Goal: Task Accomplishment & Management: Manage account settings

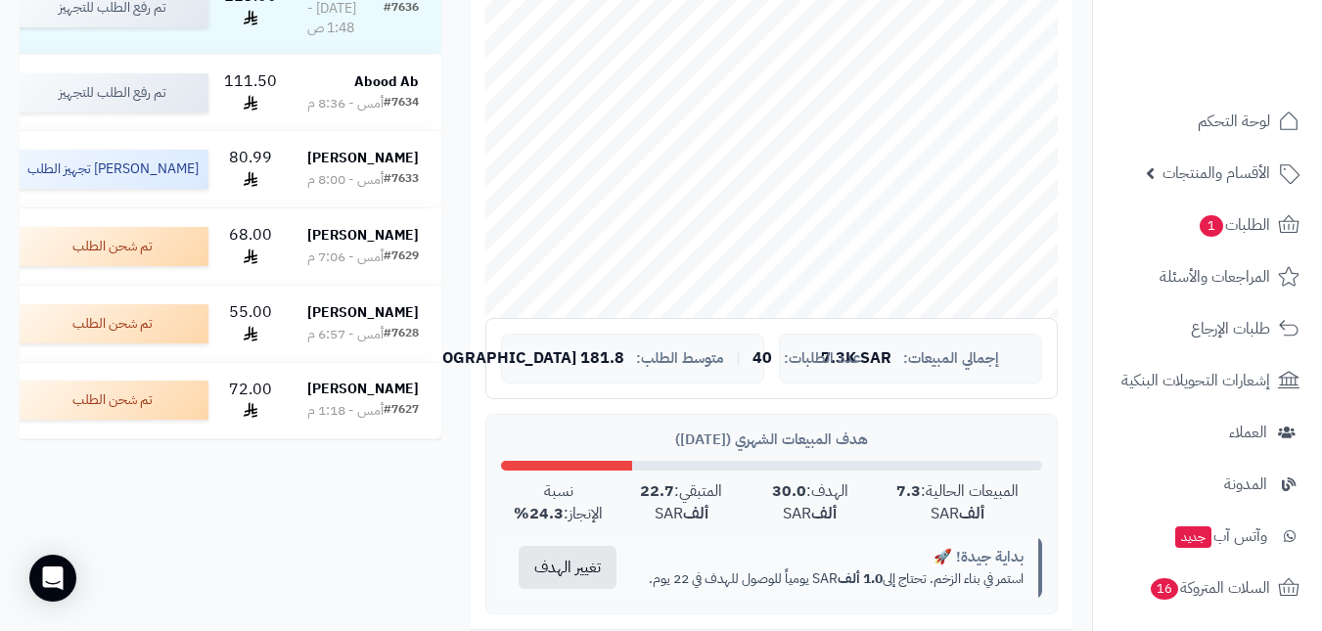
scroll to position [489, 0]
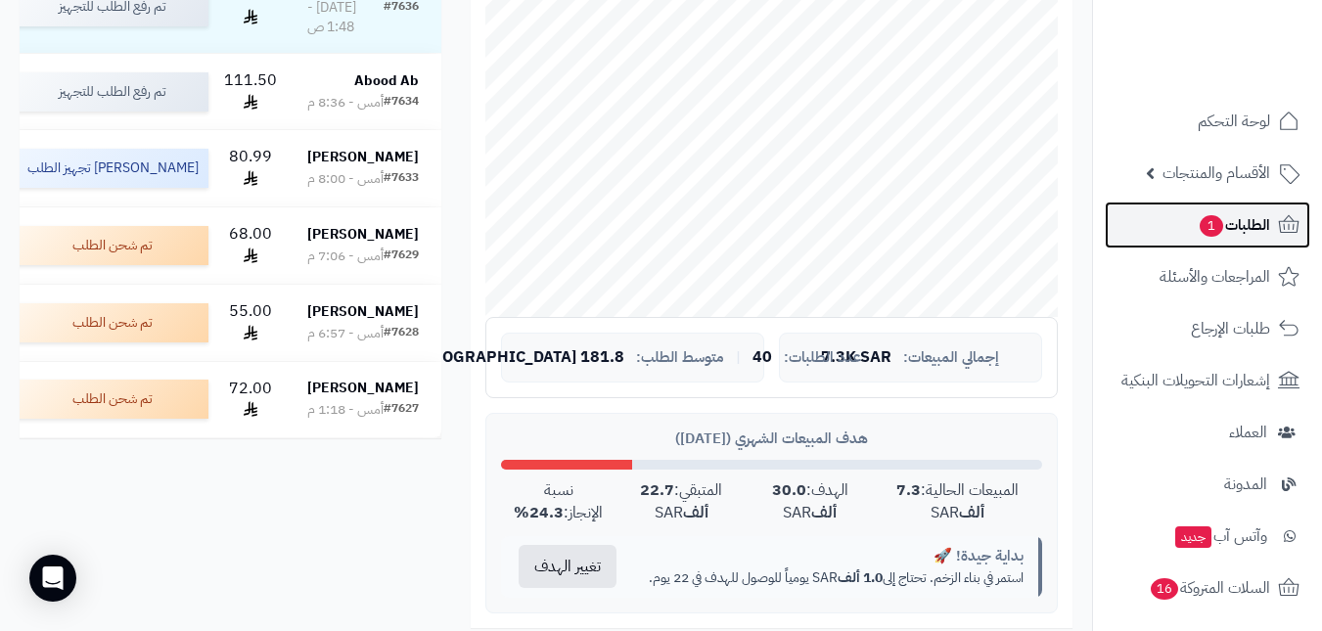
click at [1202, 235] on span "1" at bounding box center [1211, 226] width 23 height 22
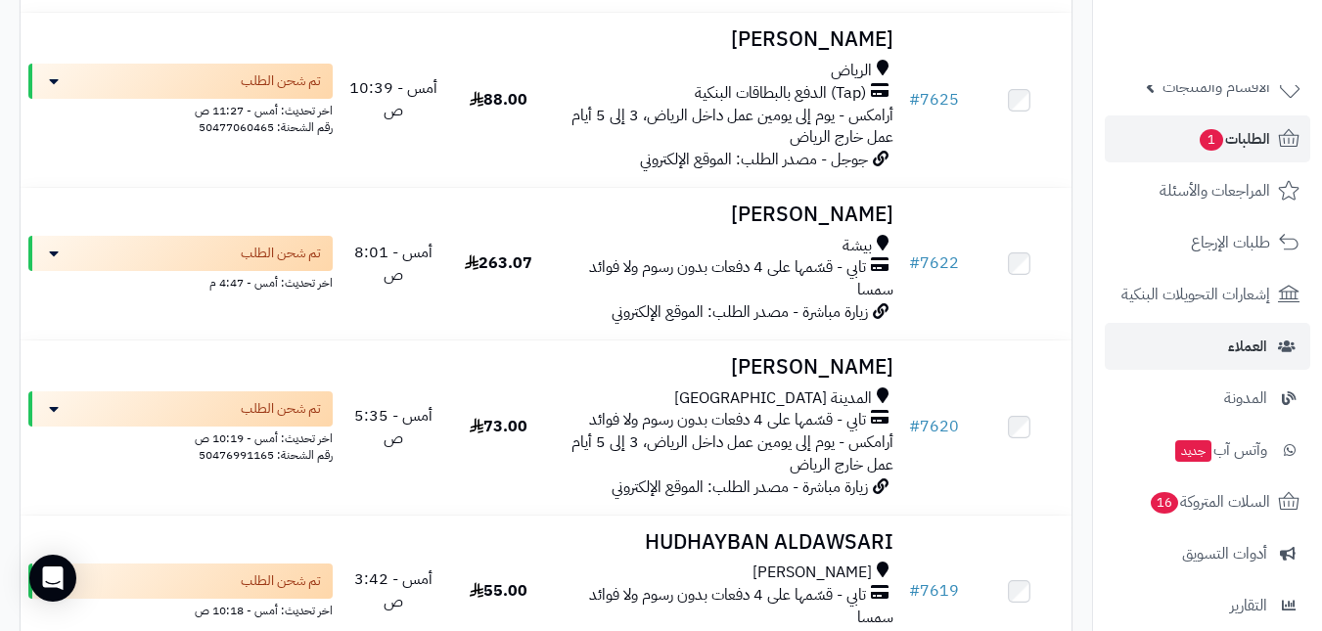
scroll to position [294, 0]
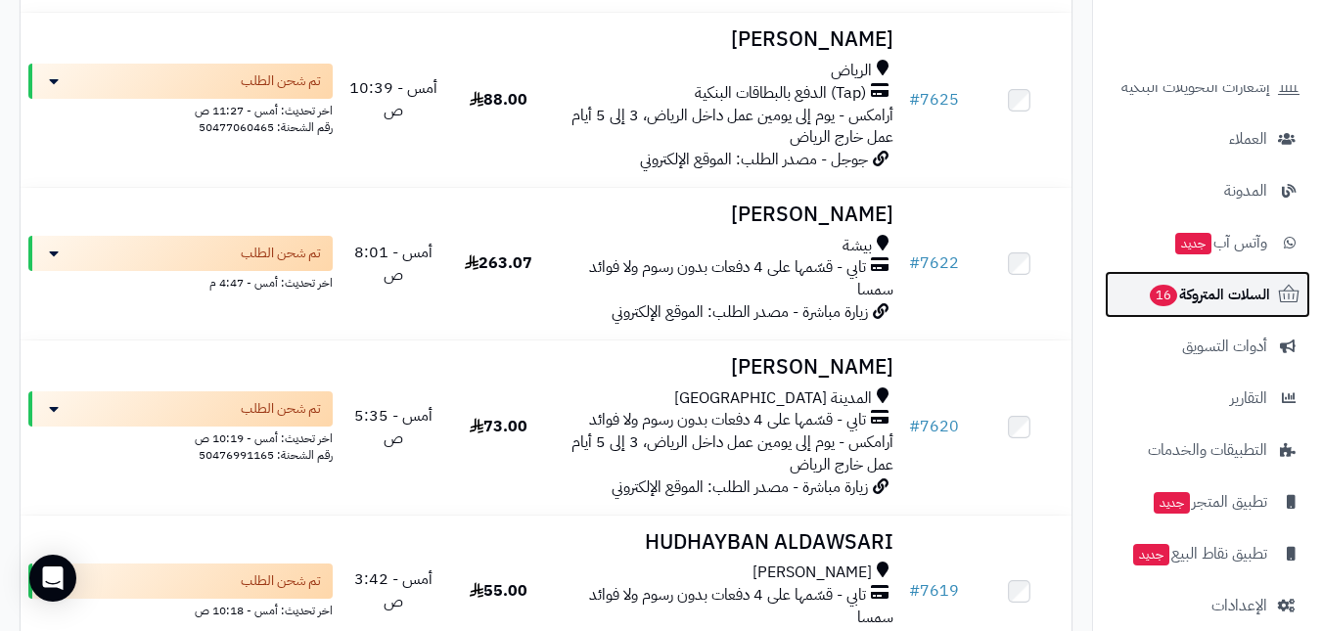
click at [1185, 297] on span "السلات المتروكة 16" at bounding box center [1209, 294] width 122 height 27
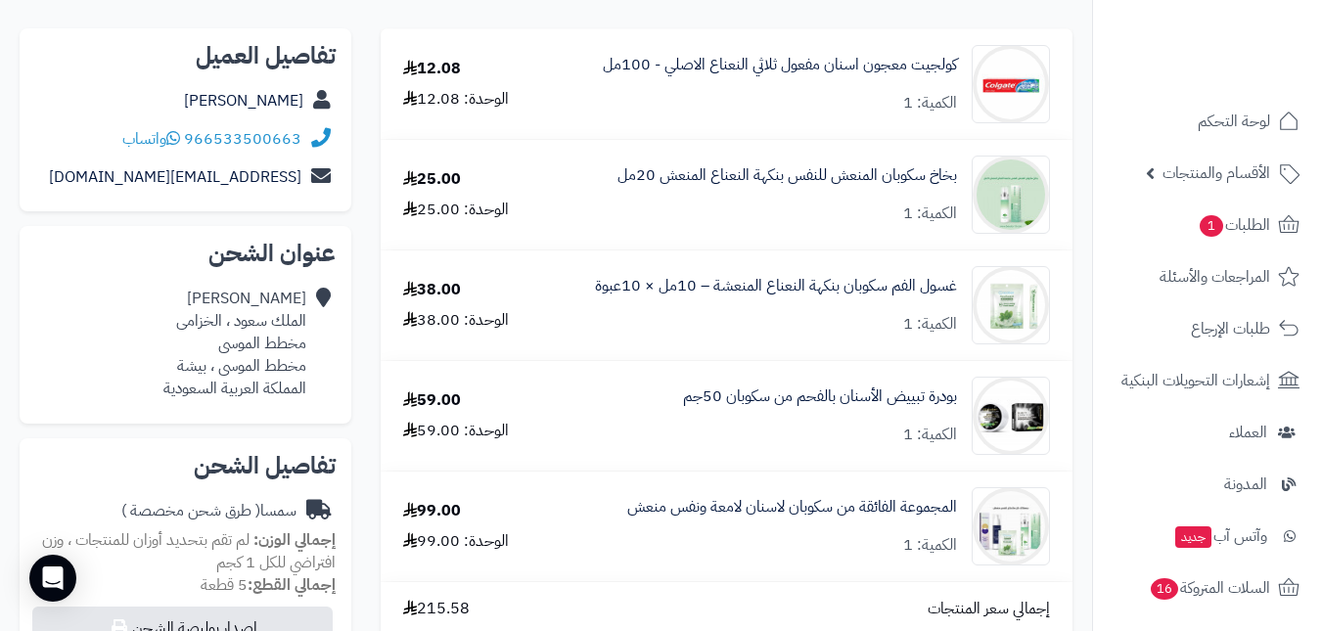
scroll to position [489, 0]
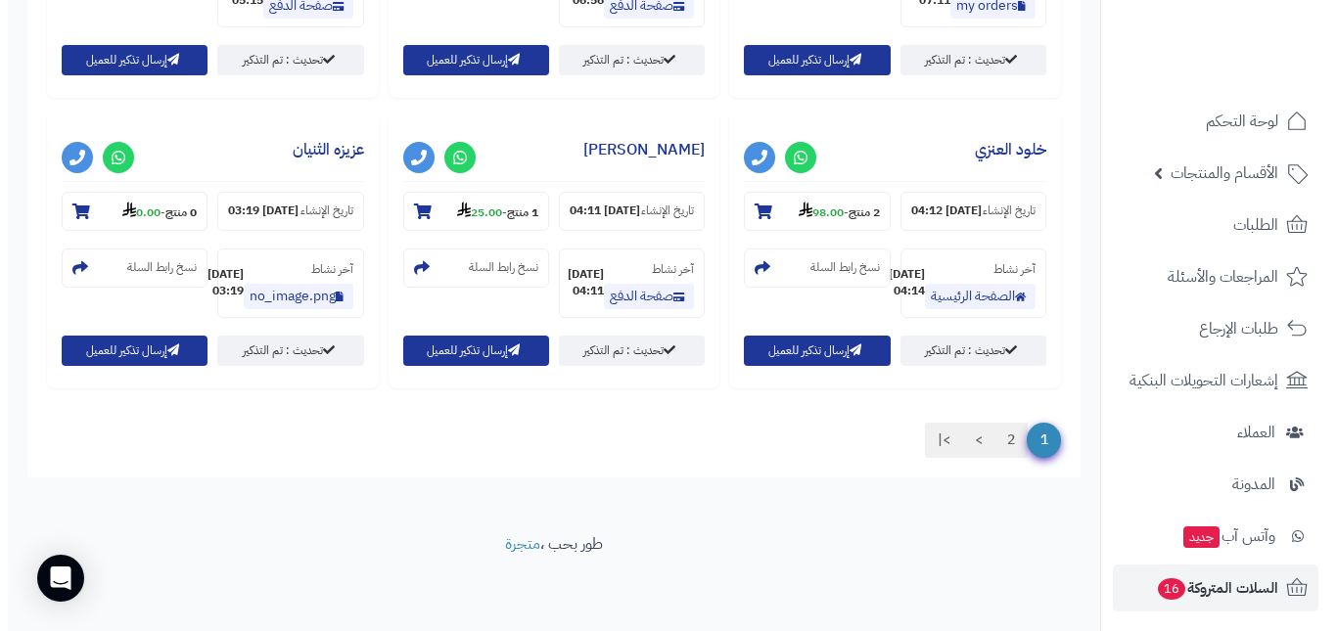
scroll to position [2004, 0]
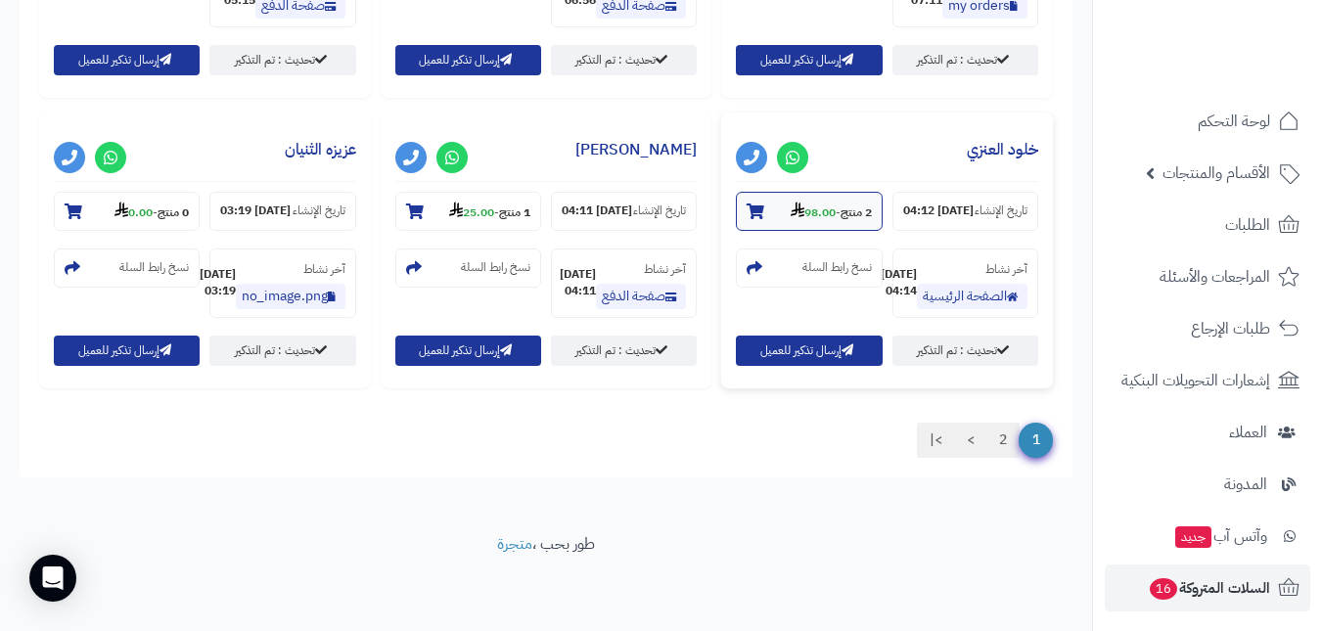
click at [806, 204] on strong "98.00" at bounding box center [813, 213] width 45 height 18
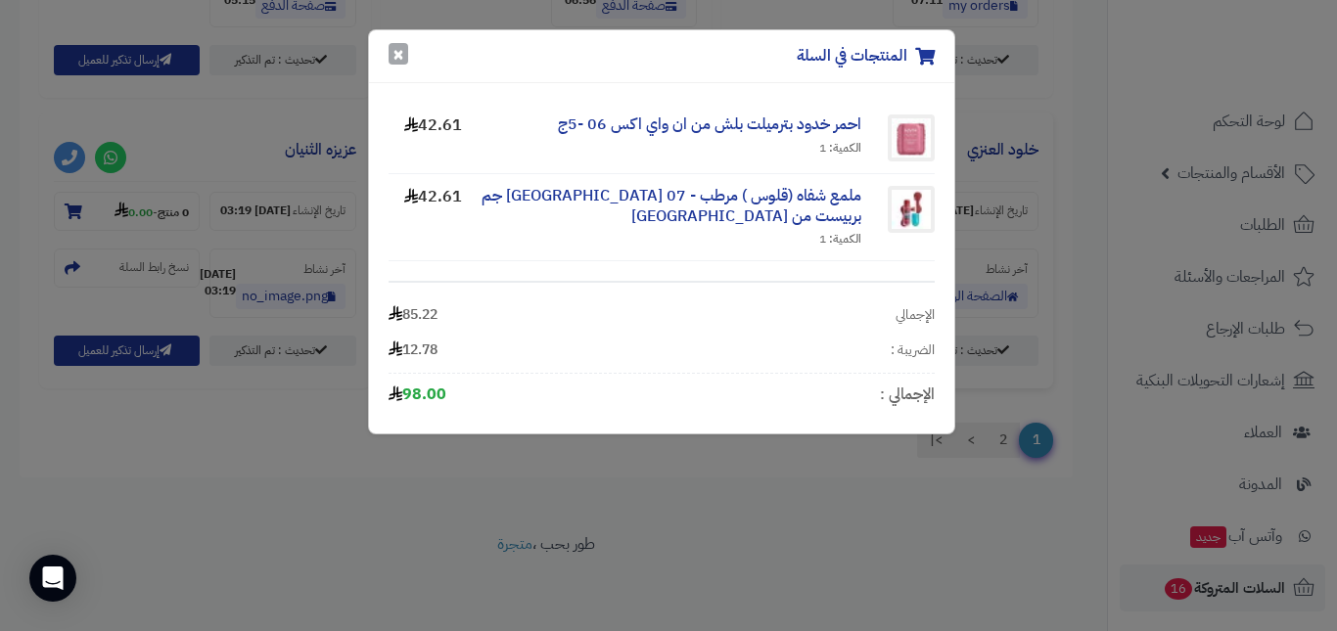
click at [393, 51] on button "×" at bounding box center [399, 54] width 20 height 22
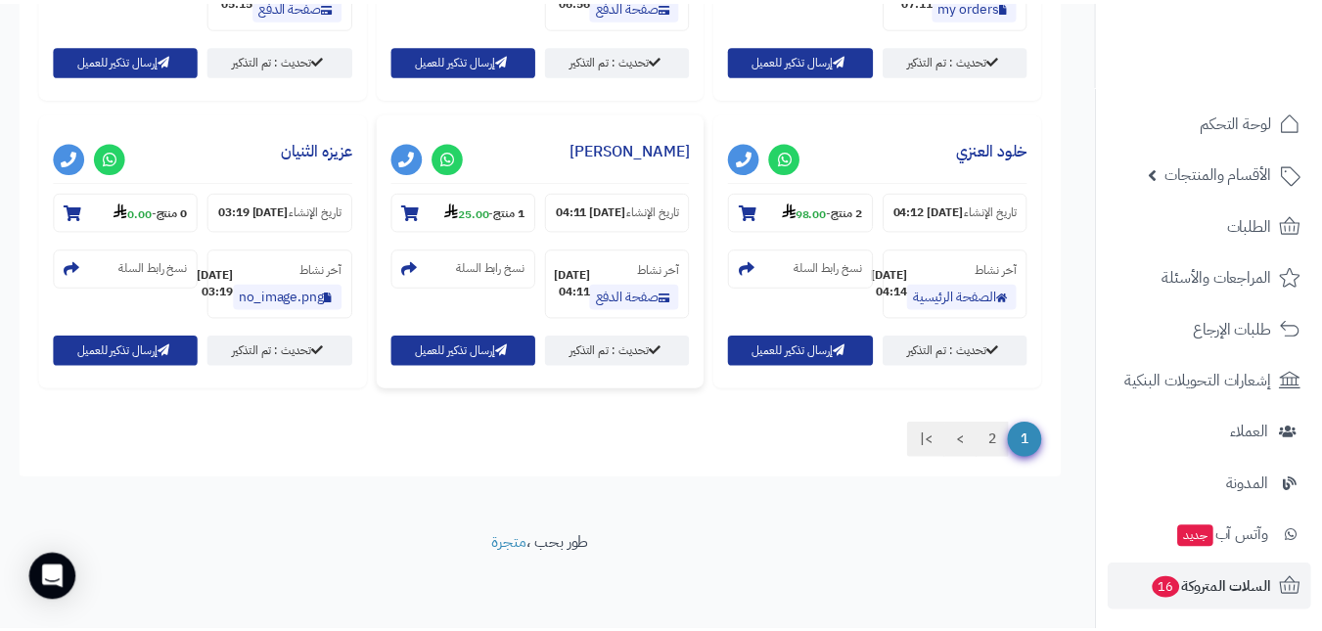
scroll to position [1990, 0]
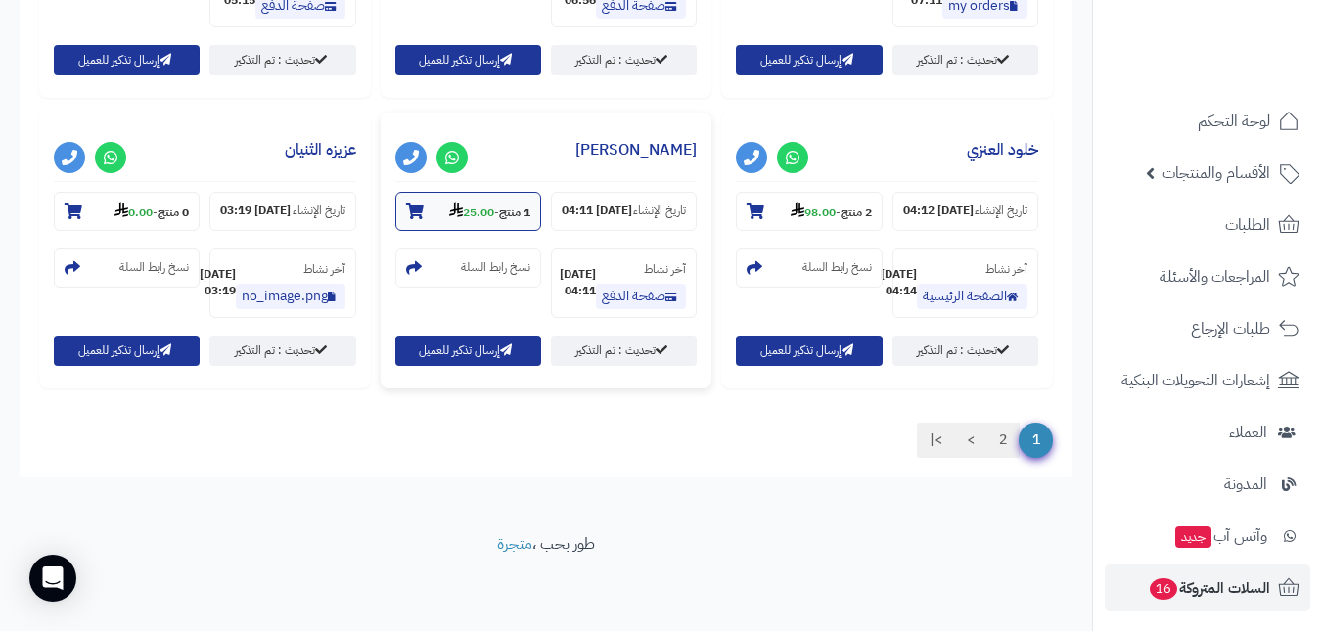
click at [518, 204] on strong "1 منتج" at bounding box center [514, 213] width 31 height 18
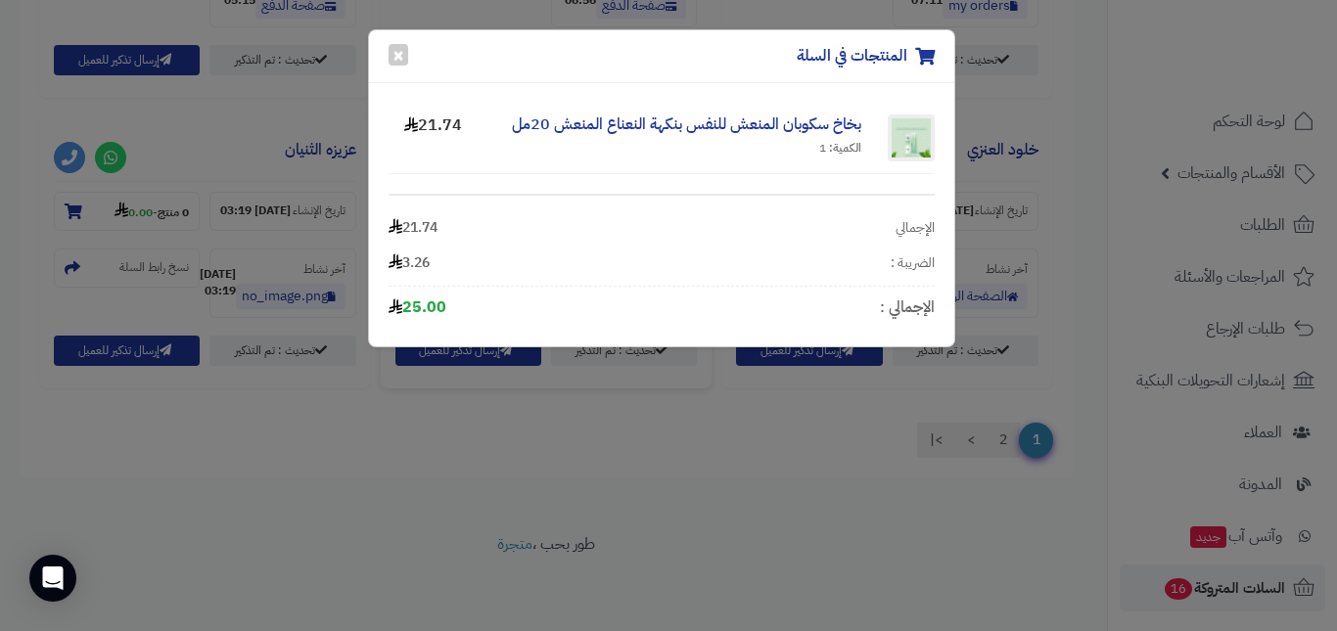
click at [408, 55] on div "المنتجات في السلة ×" at bounding box center [661, 56] width 585 height 53
click at [393, 61] on button "×" at bounding box center [399, 54] width 20 height 22
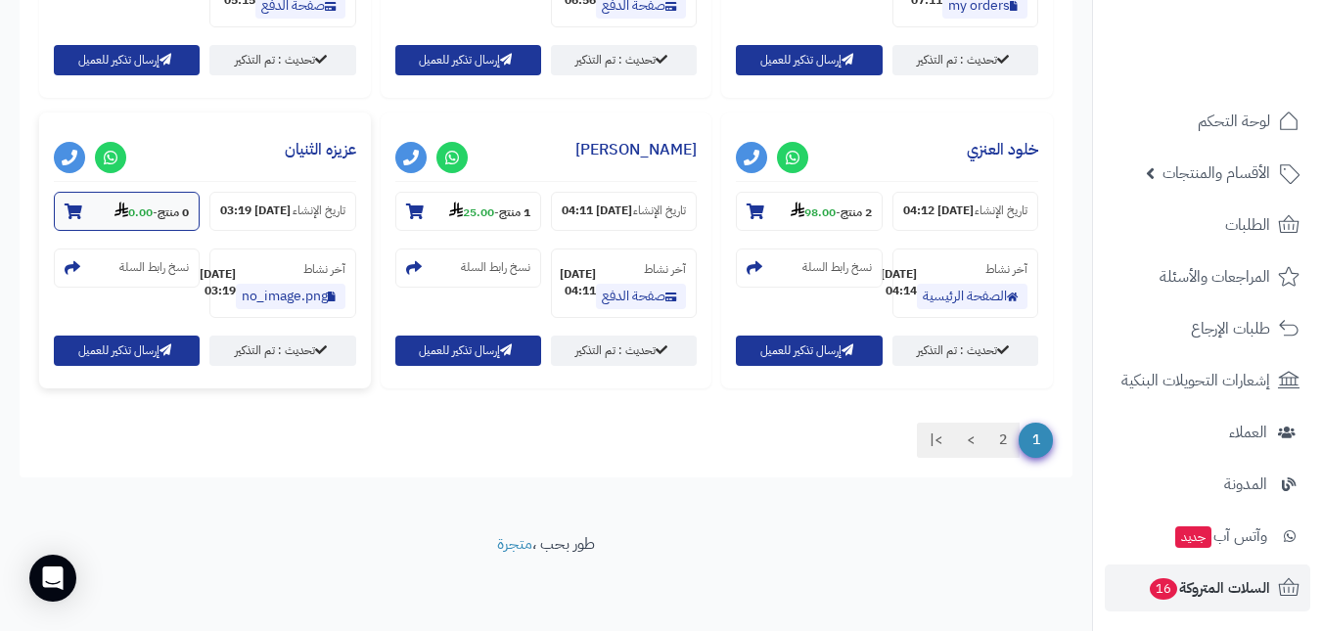
click at [169, 204] on strong "0 منتج" at bounding box center [173, 213] width 31 height 18
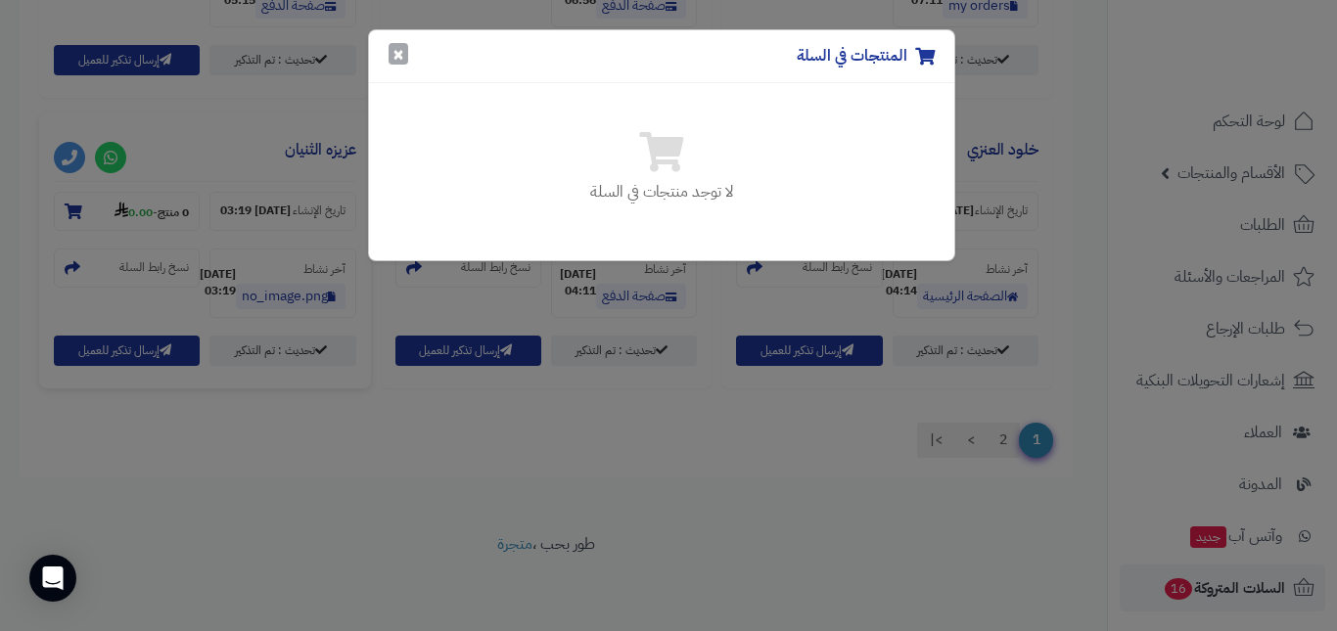
click at [394, 54] on button "×" at bounding box center [399, 54] width 20 height 22
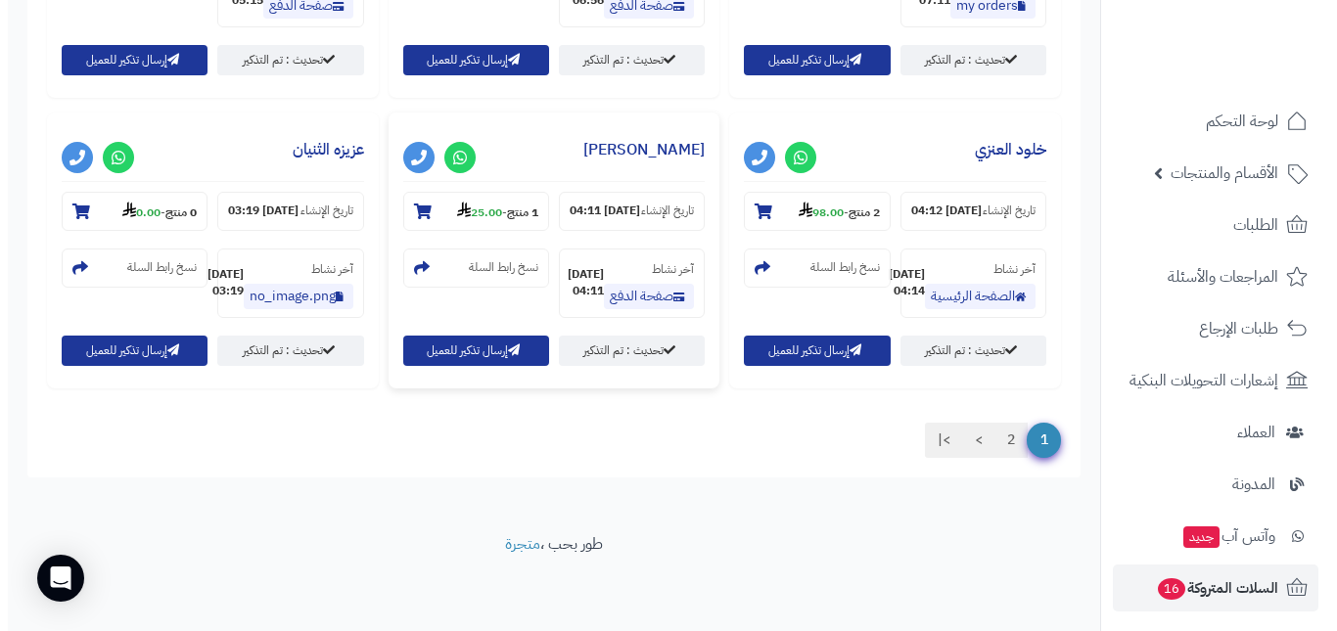
scroll to position [1696, 0]
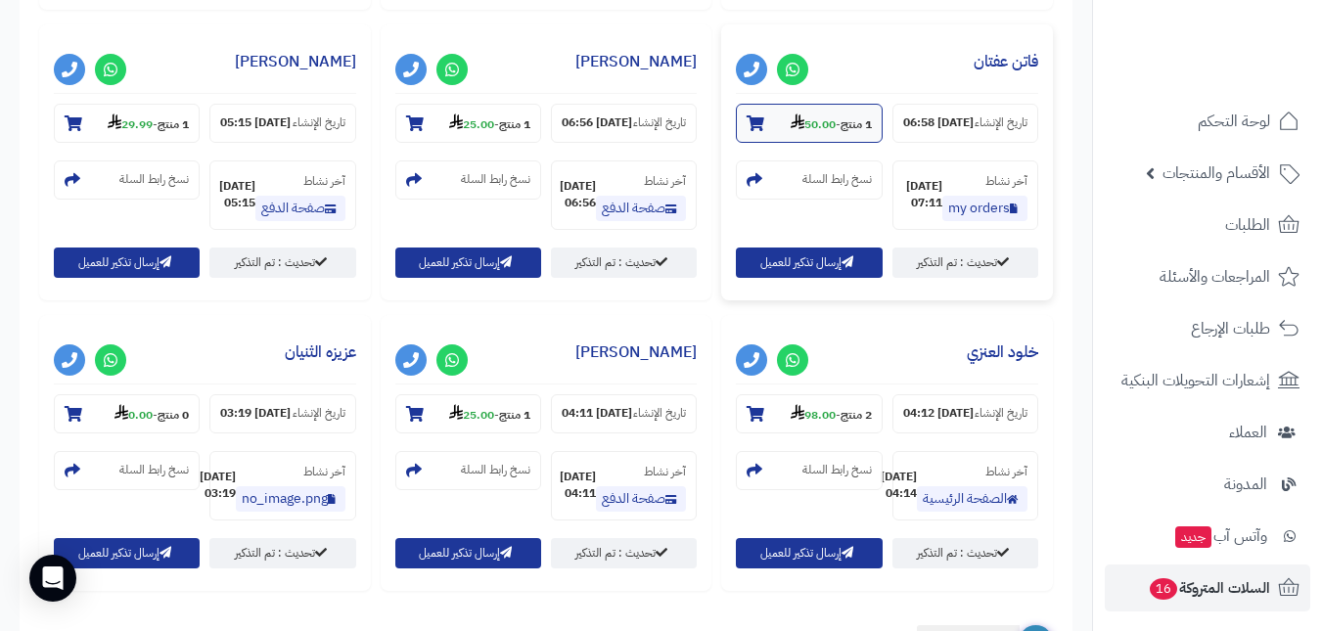
click at [835, 133] on small "1 منتج - 50.00" at bounding box center [831, 124] width 81 height 20
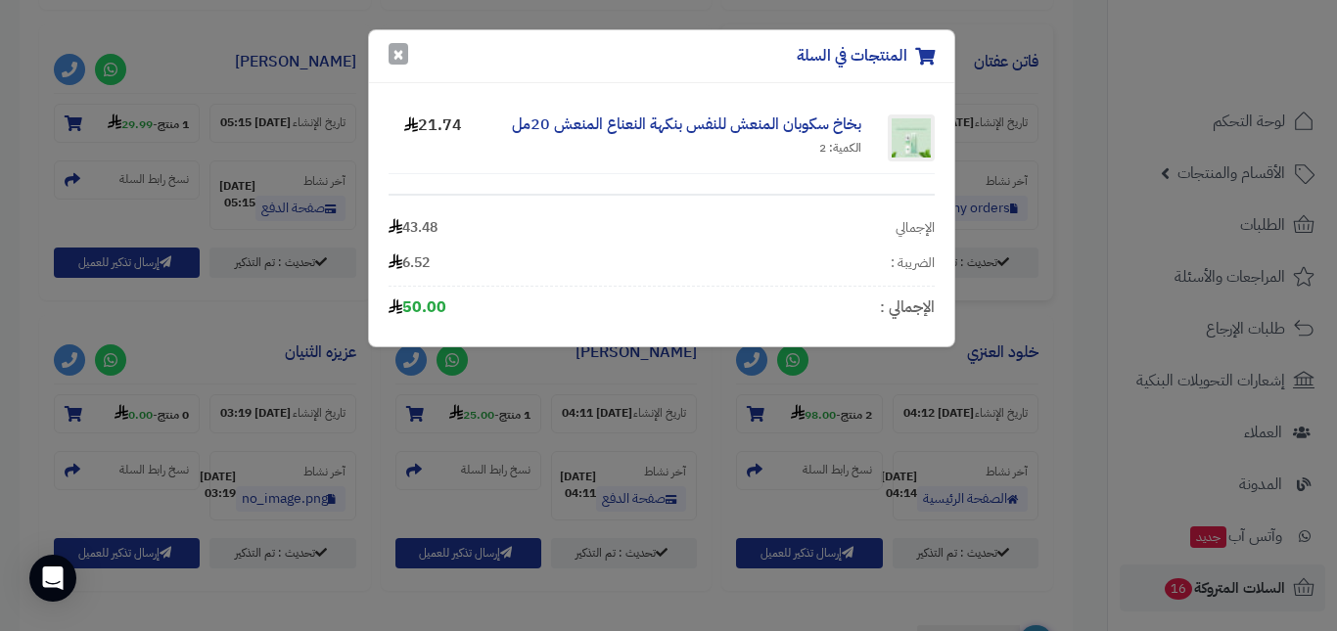
click at [404, 60] on button "×" at bounding box center [399, 54] width 20 height 22
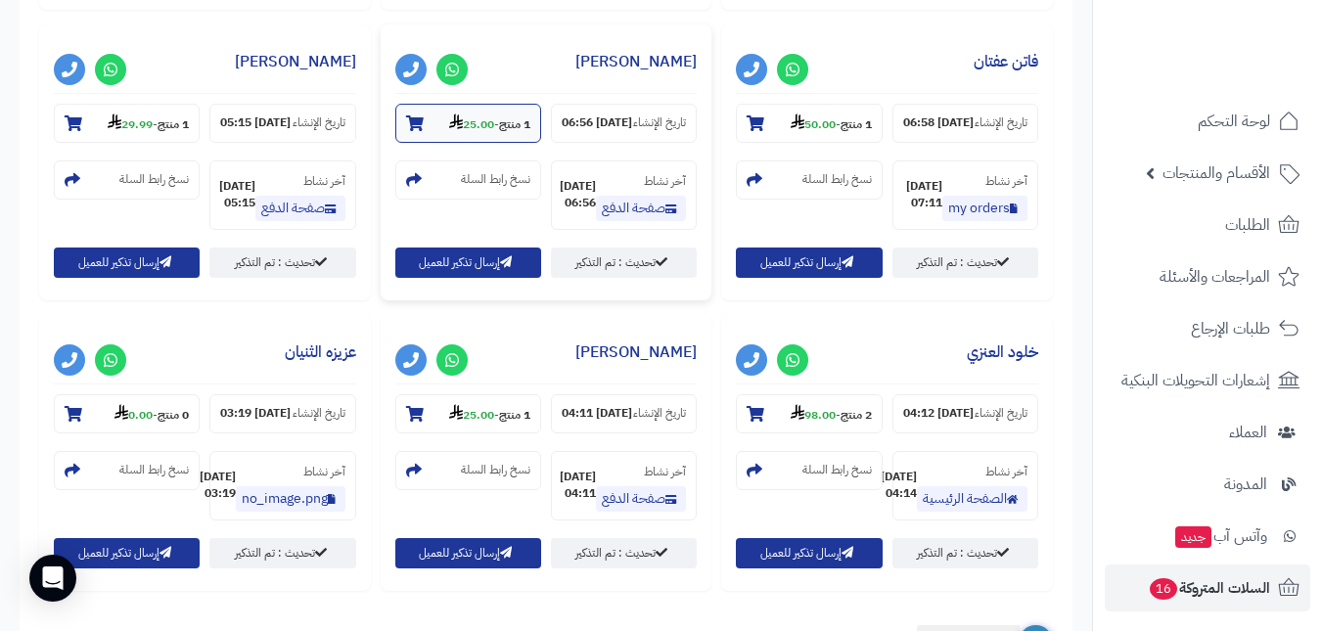
click at [454, 133] on strong "25.00" at bounding box center [471, 124] width 45 height 18
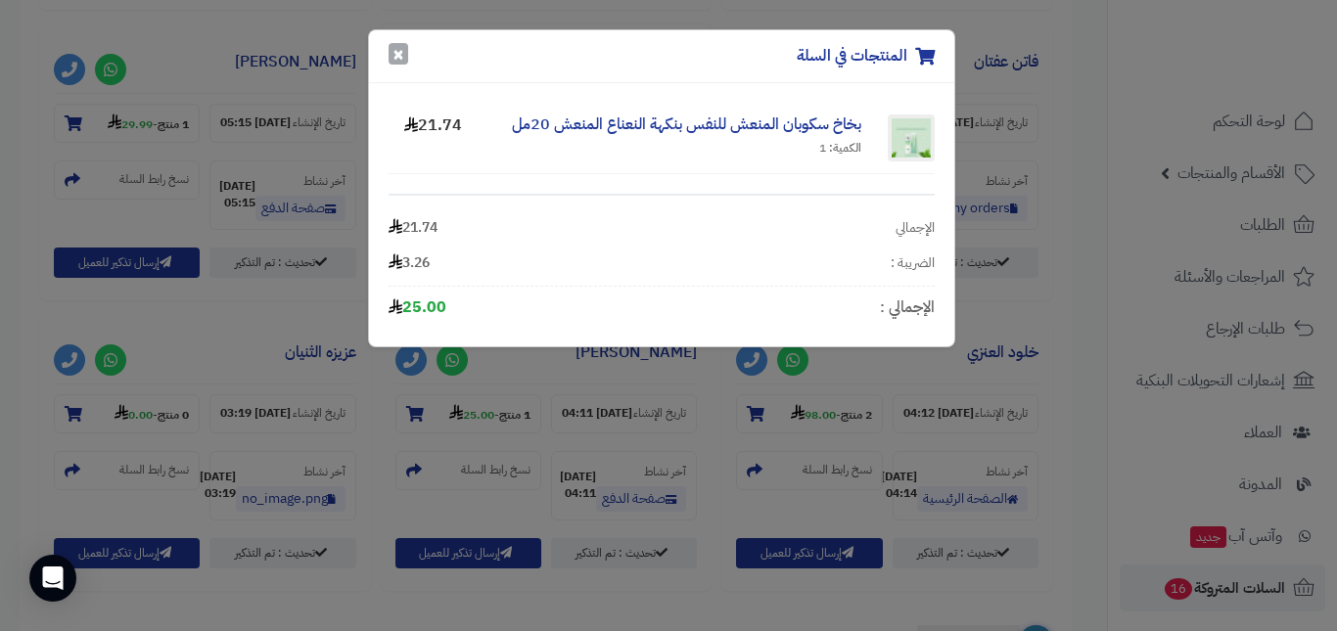
click at [401, 54] on button "×" at bounding box center [399, 54] width 20 height 22
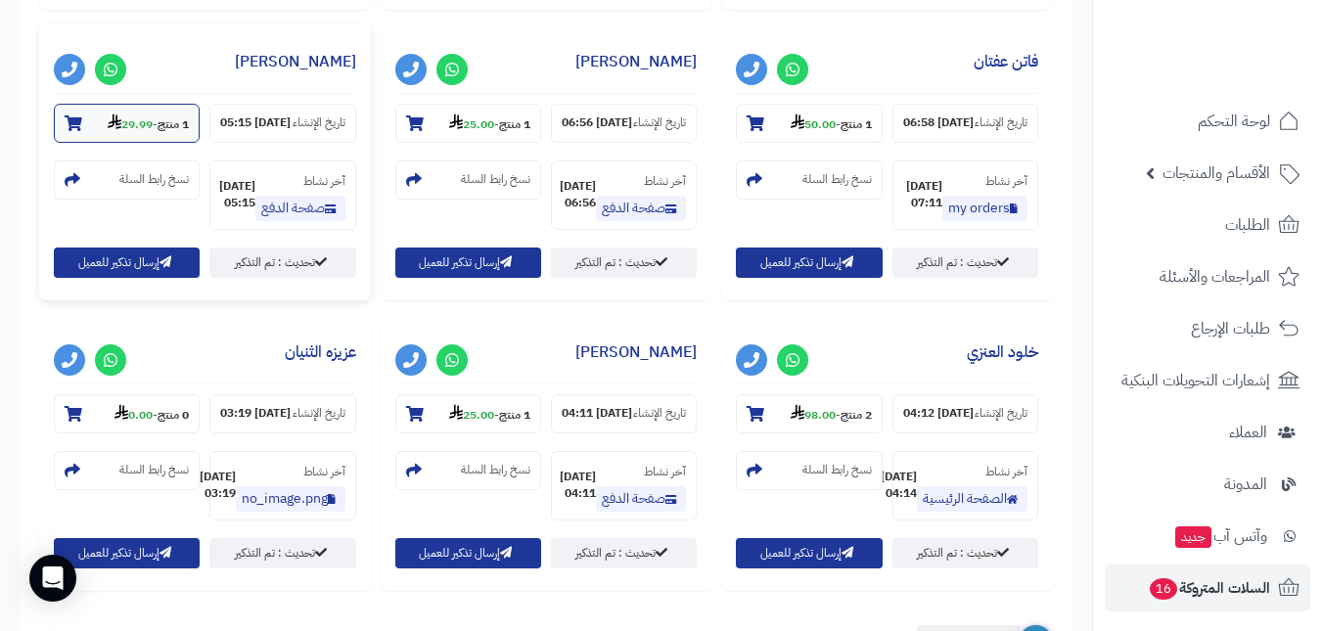
click at [116, 133] on strong "29.99" at bounding box center [130, 124] width 45 height 18
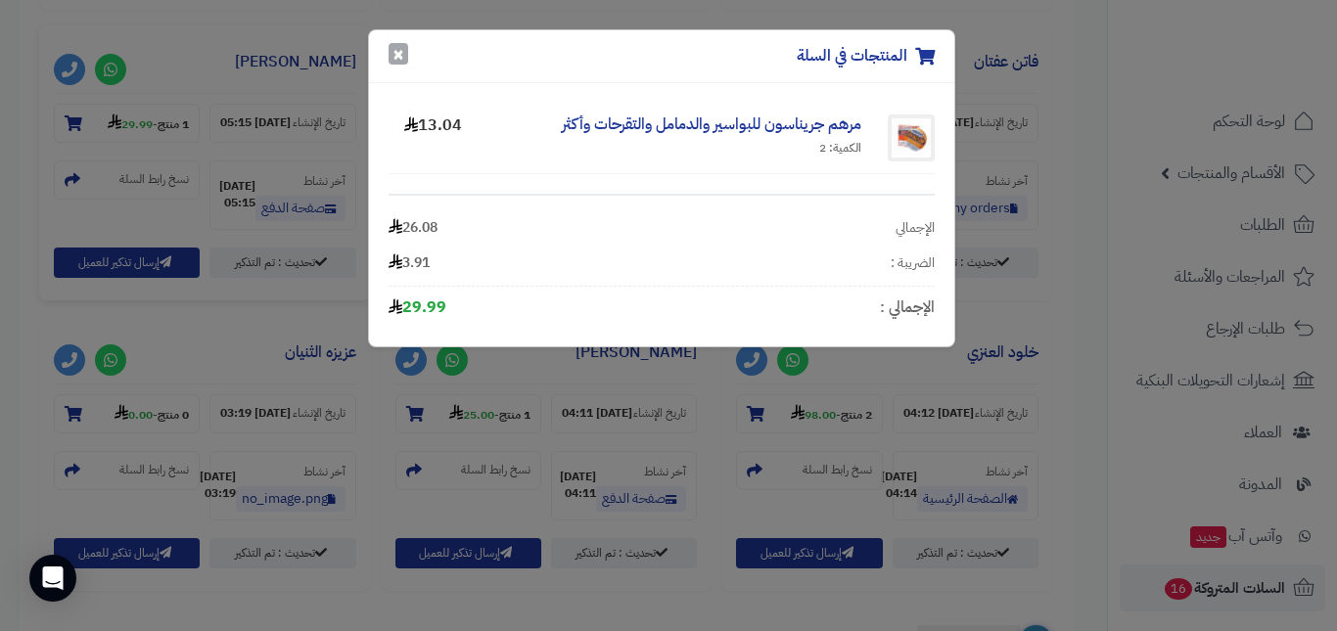
click at [401, 58] on button "×" at bounding box center [399, 54] width 20 height 22
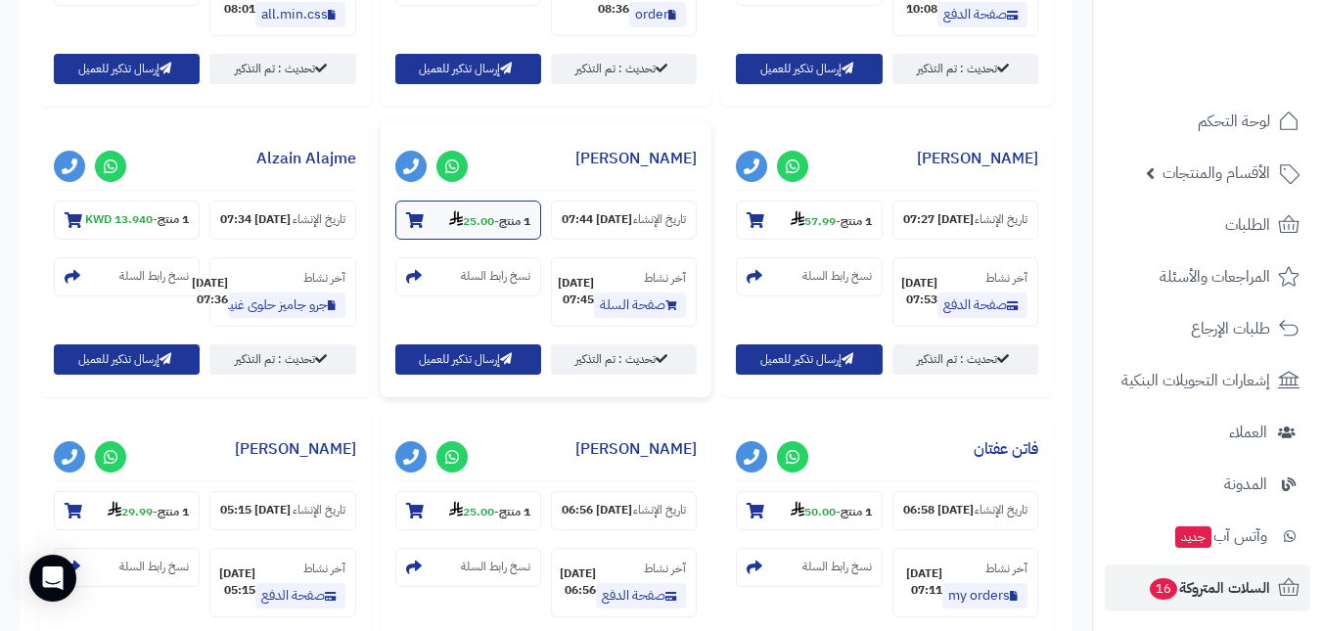
scroll to position [1305, 0]
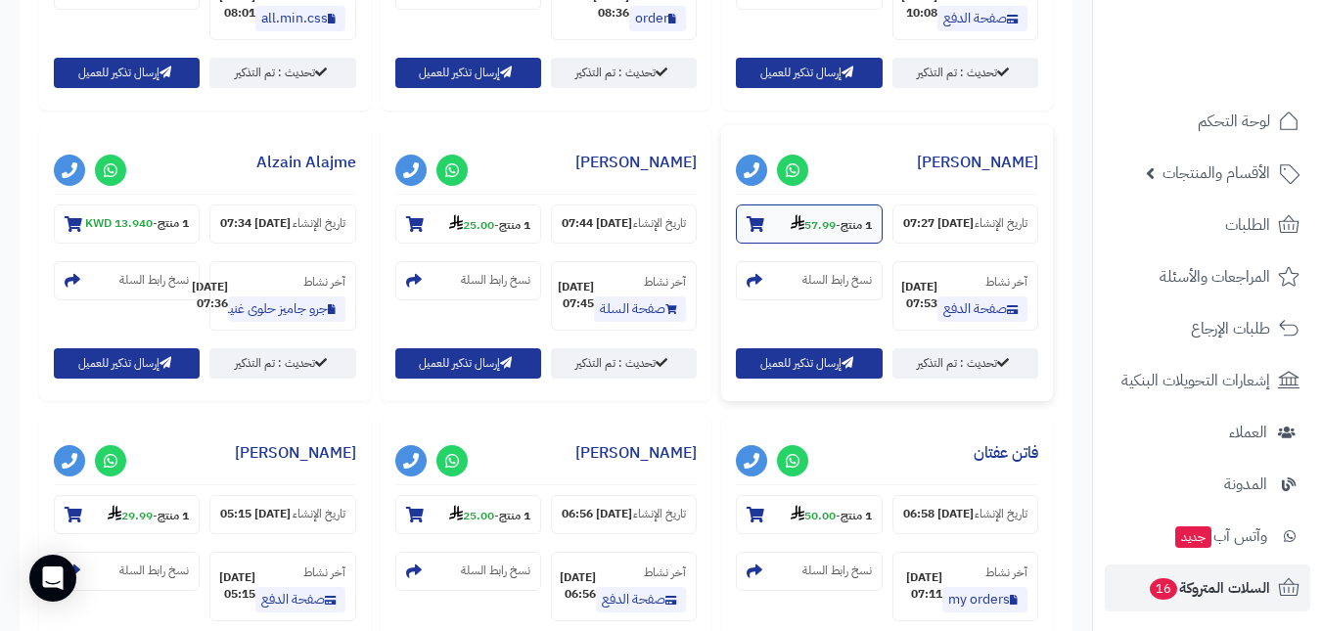
click at [795, 230] on icon at bounding box center [798, 222] width 14 height 16
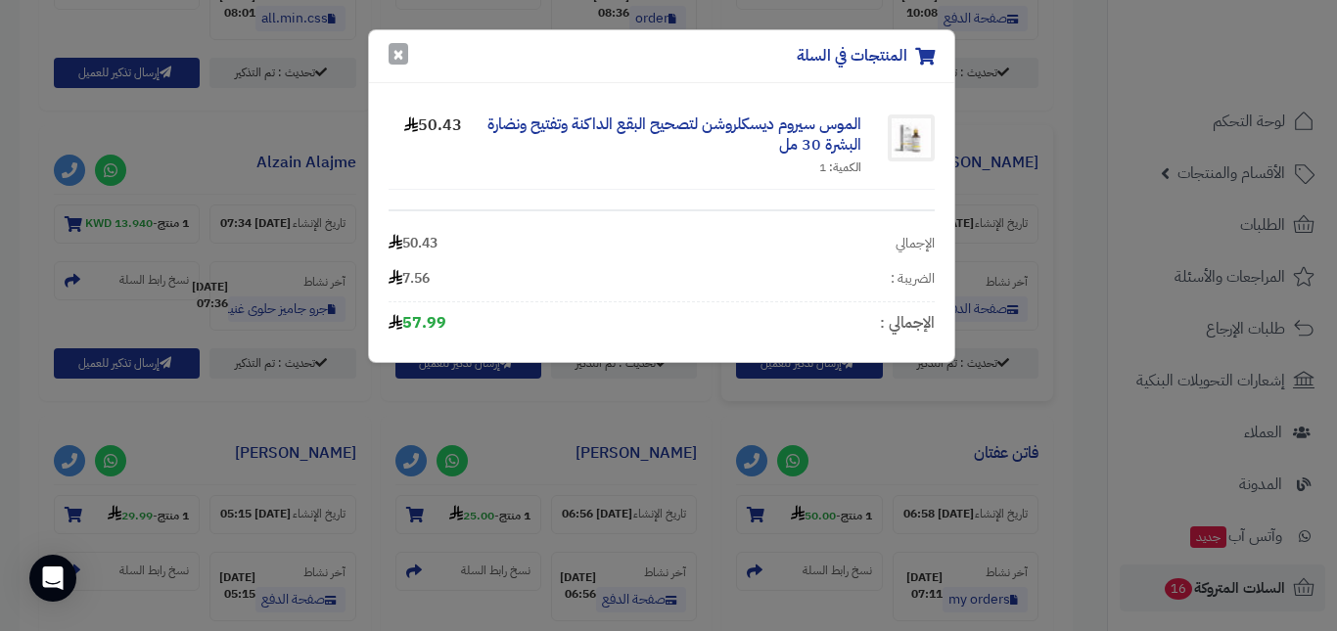
drag, startPoint x: 405, startPoint y: 43, endPoint x: 400, endPoint y: 52, distance: 10.1
click at [402, 50] on div "المنتجات في السلة ×" at bounding box center [661, 56] width 585 height 53
click at [400, 52] on button "×" at bounding box center [399, 54] width 20 height 22
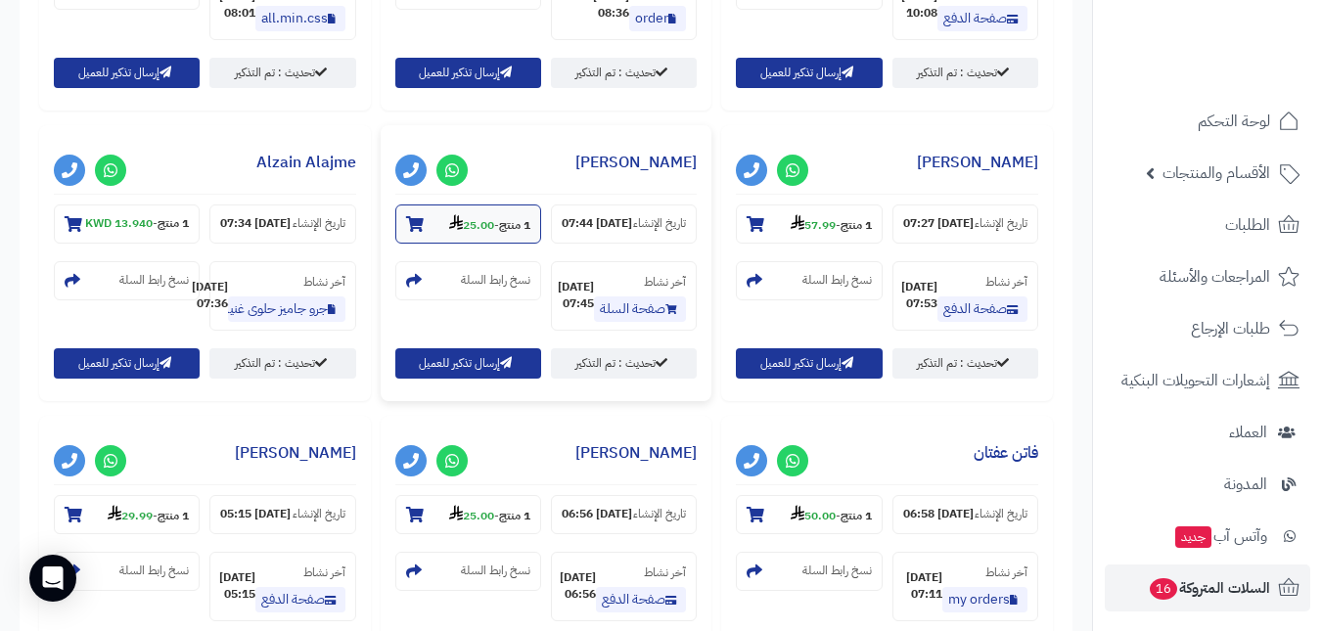
click at [469, 234] on strong "25.00" at bounding box center [471, 225] width 45 height 18
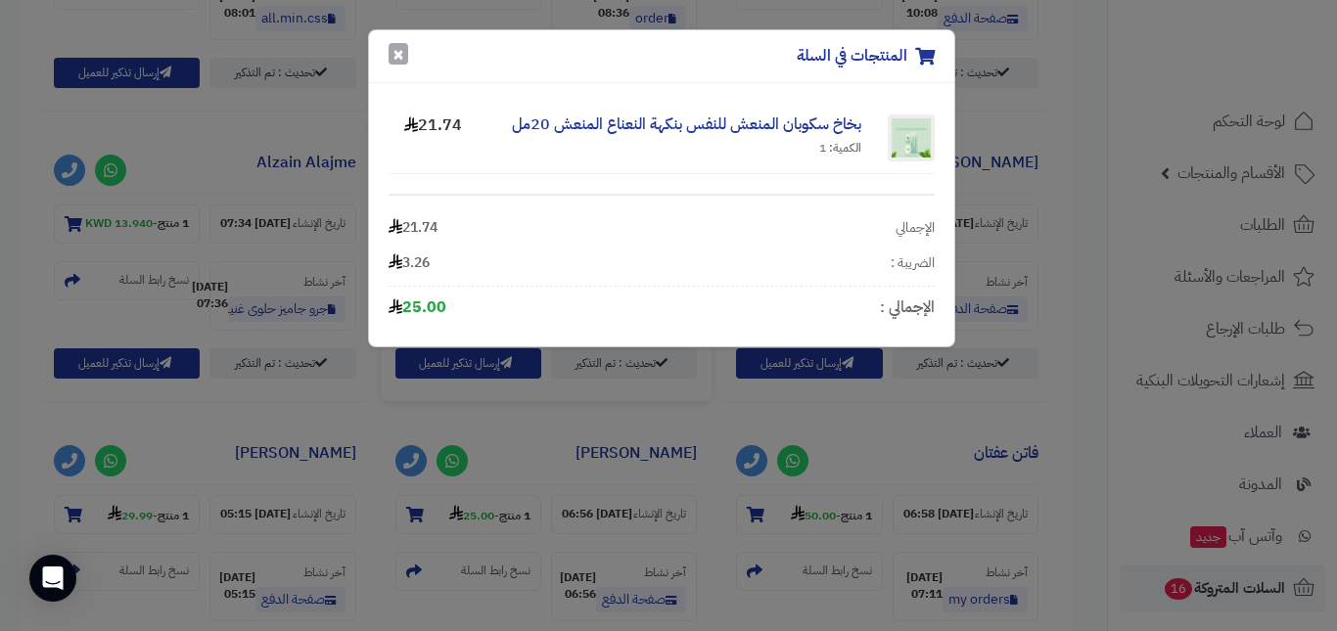
click at [398, 50] on button "×" at bounding box center [399, 54] width 20 height 22
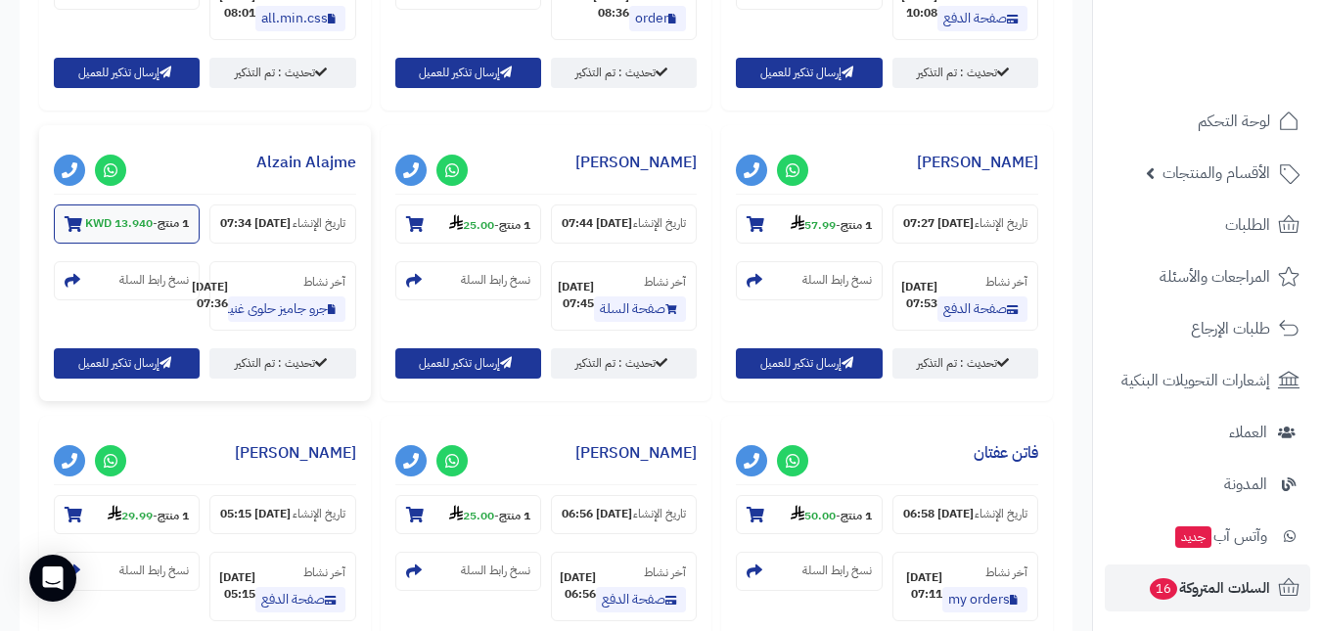
click at [156, 232] on small "1 منتج - 13.940 KWD" at bounding box center [137, 223] width 104 height 17
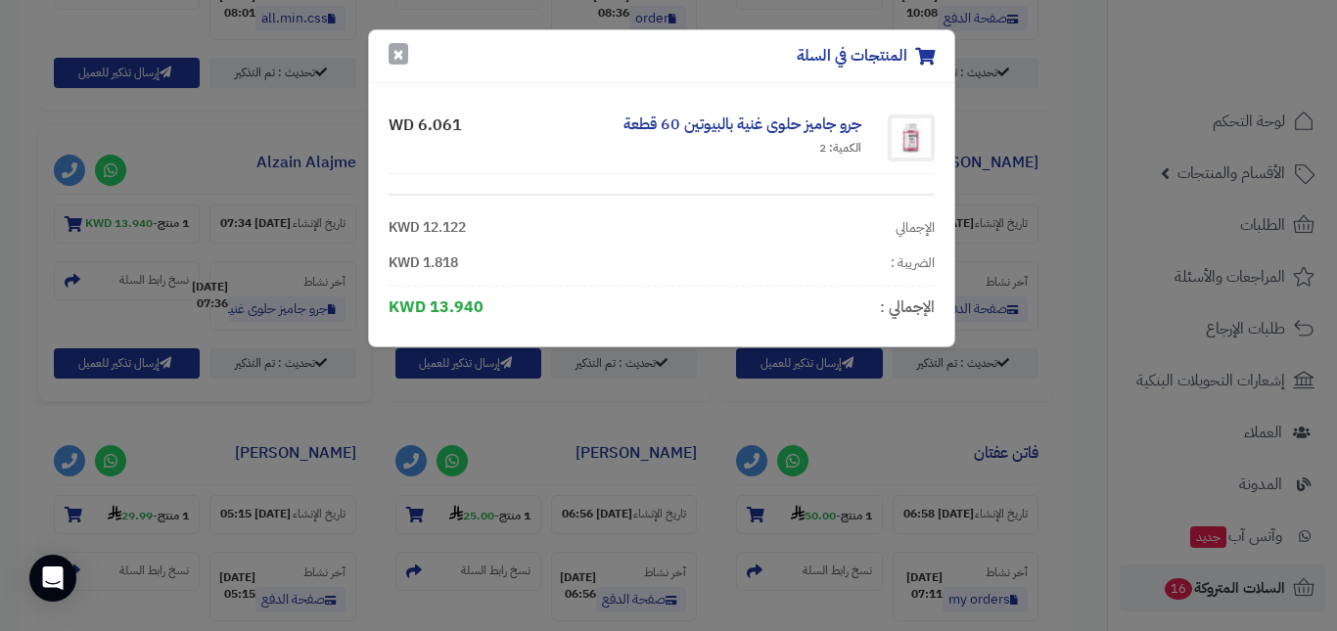
click at [398, 62] on button "×" at bounding box center [399, 54] width 20 height 22
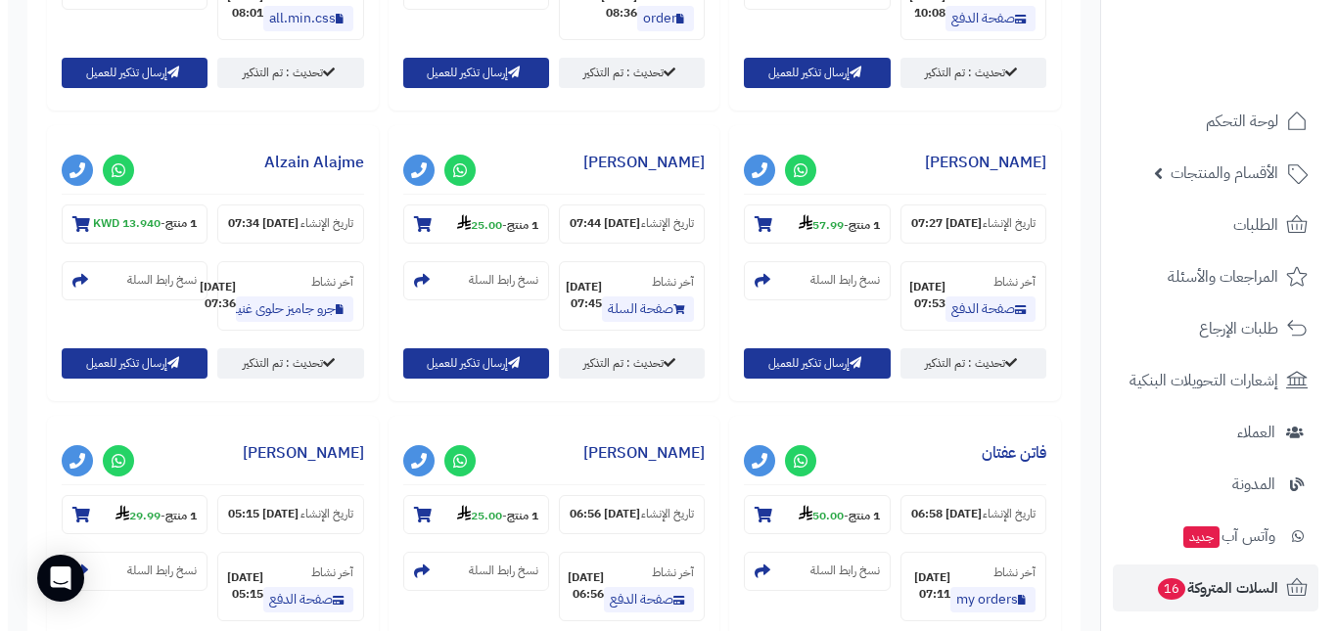
scroll to position [1011, 0]
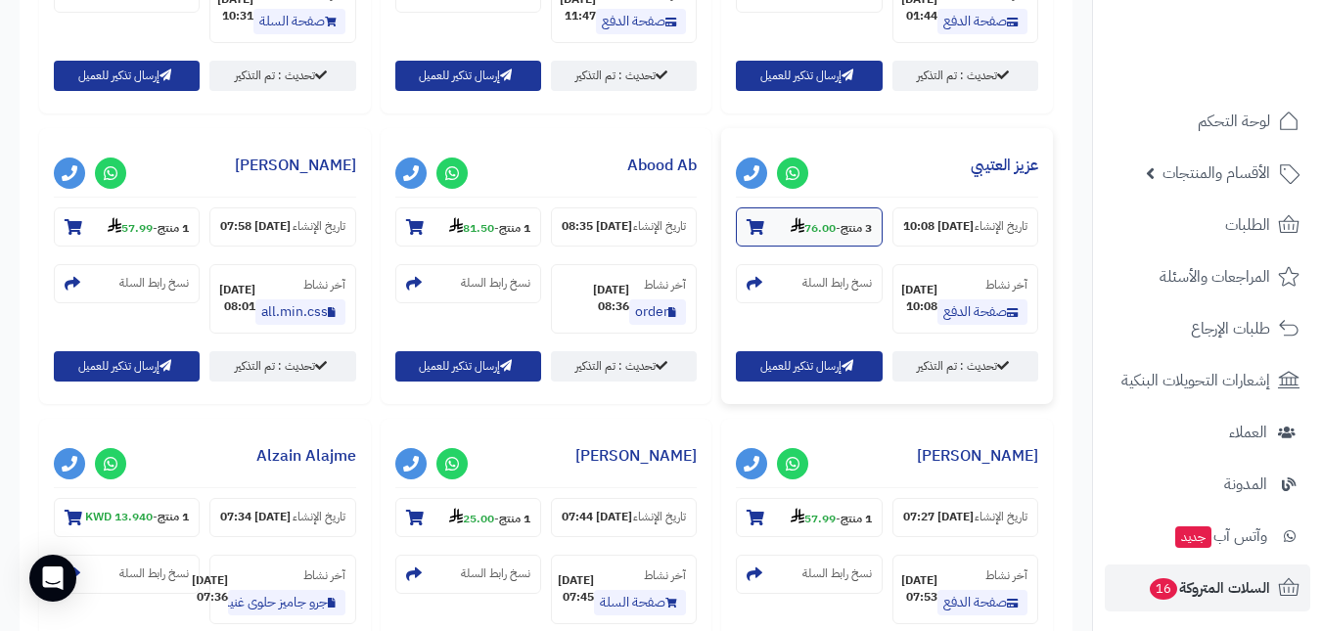
click at [777, 247] on section "3 منتج - 76.00" at bounding box center [809, 226] width 146 height 39
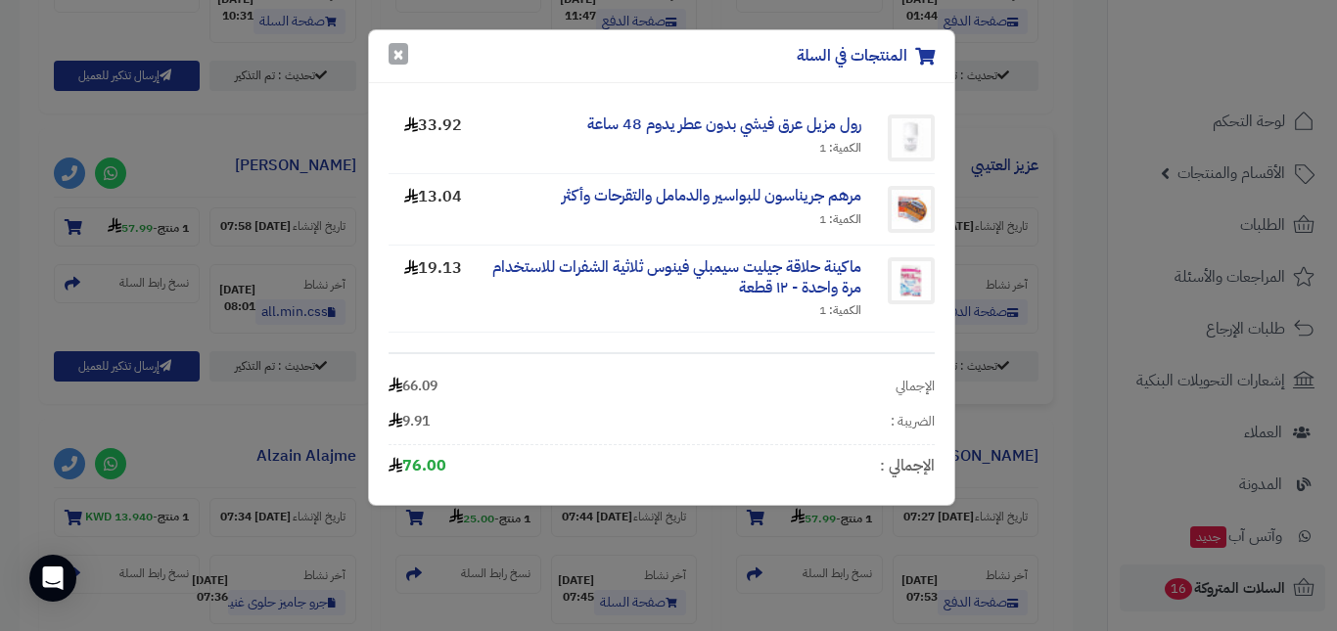
click at [402, 56] on button "×" at bounding box center [399, 54] width 20 height 22
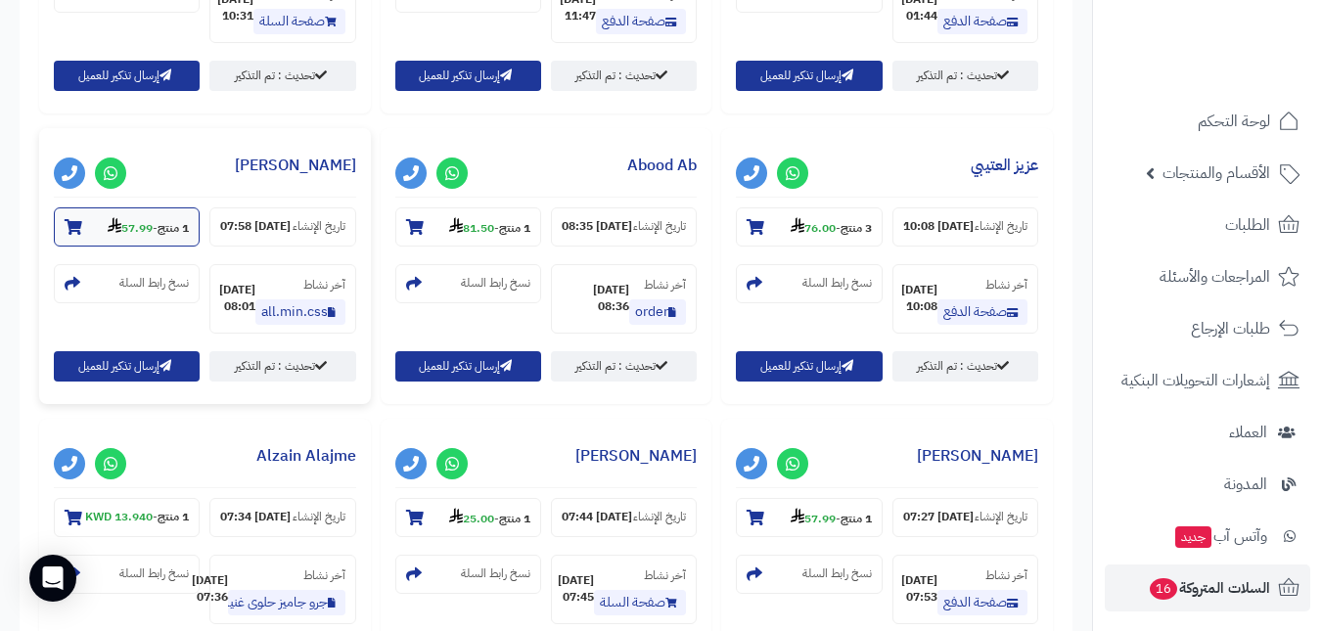
click at [139, 244] on section "1 منتج - 57.99" at bounding box center [127, 226] width 146 height 39
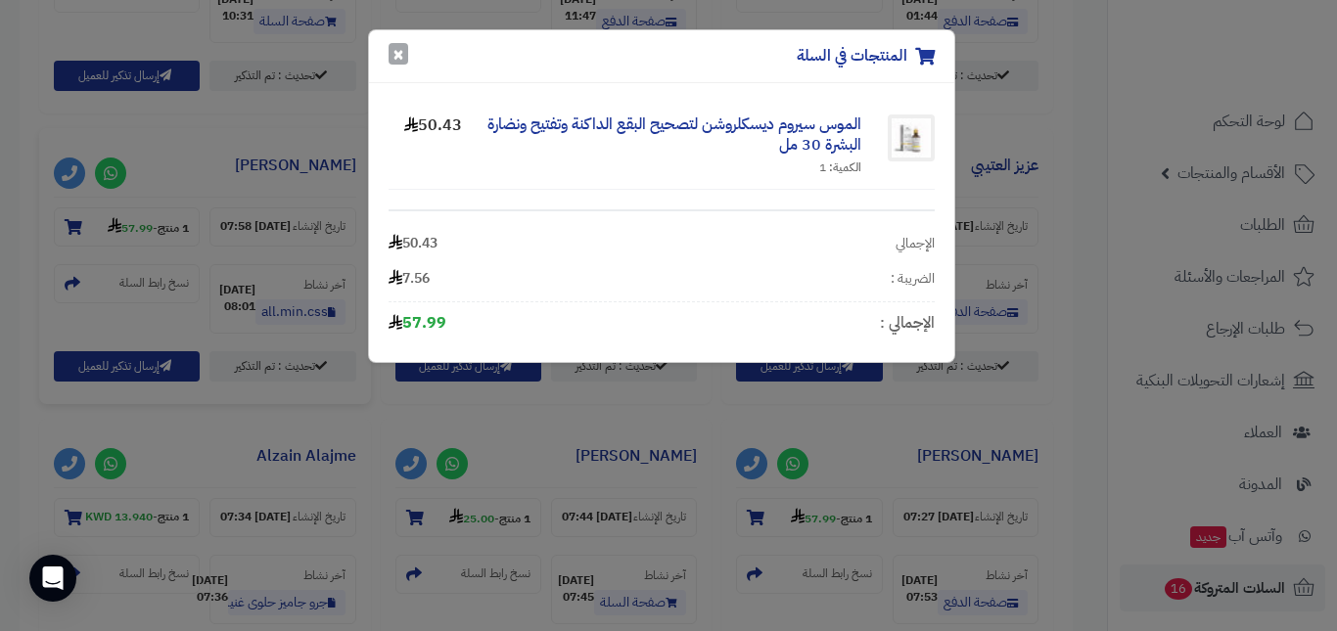
click at [400, 59] on button "×" at bounding box center [399, 54] width 20 height 22
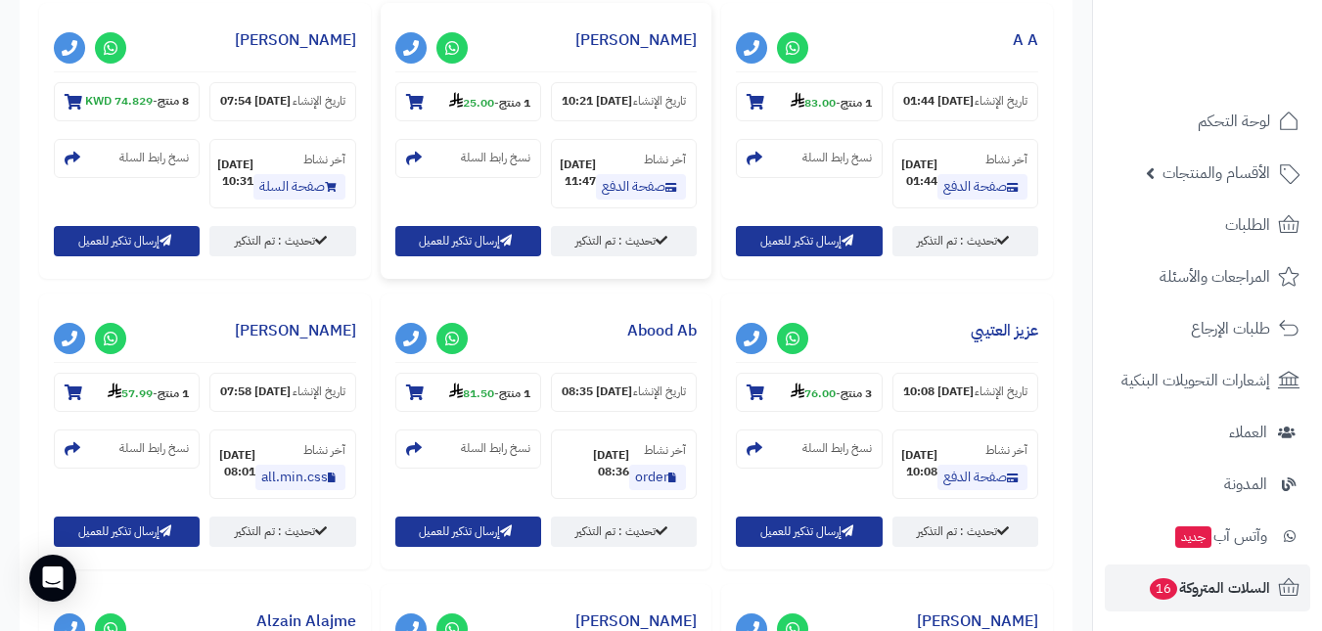
scroll to position [815, 0]
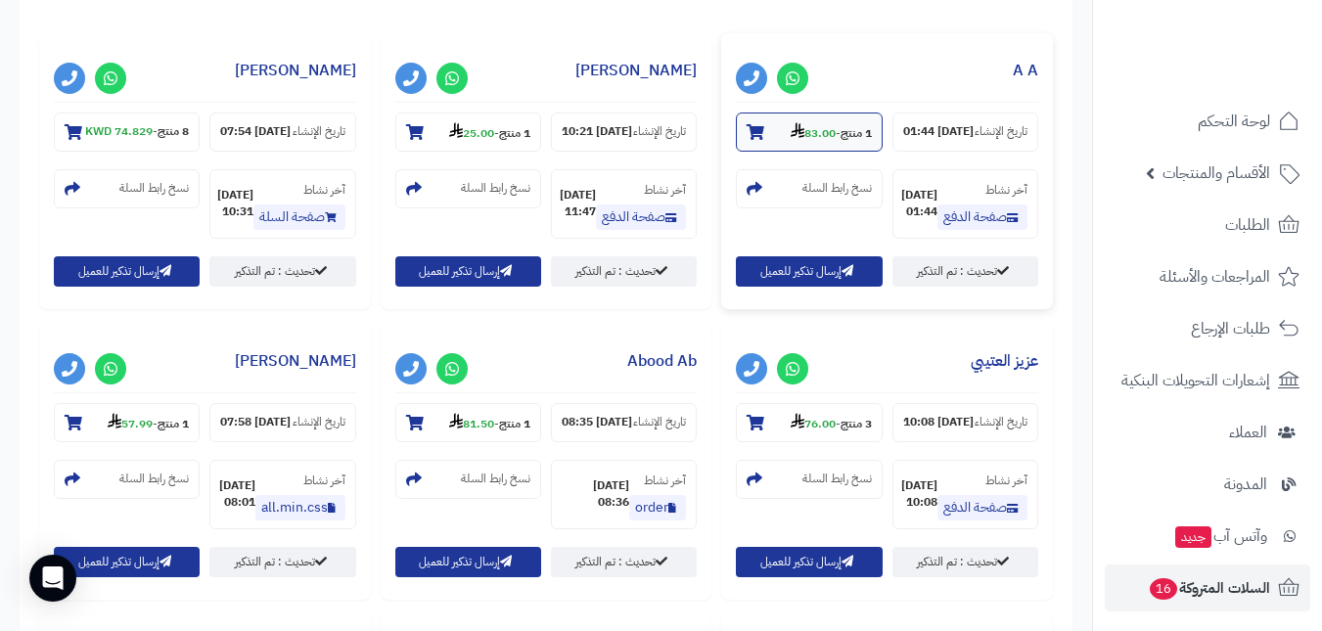
click at [796, 142] on section "1 منتج - 83.00" at bounding box center [809, 132] width 146 height 39
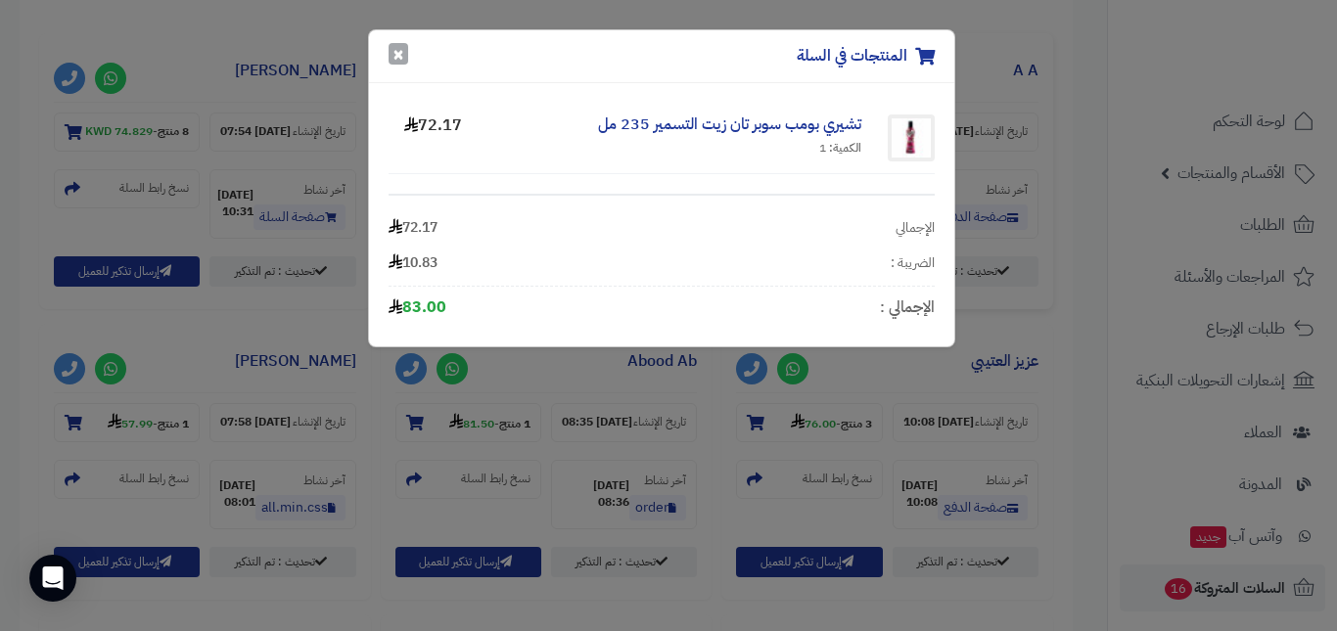
click at [401, 50] on button "×" at bounding box center [399, 54] width 20 height 22
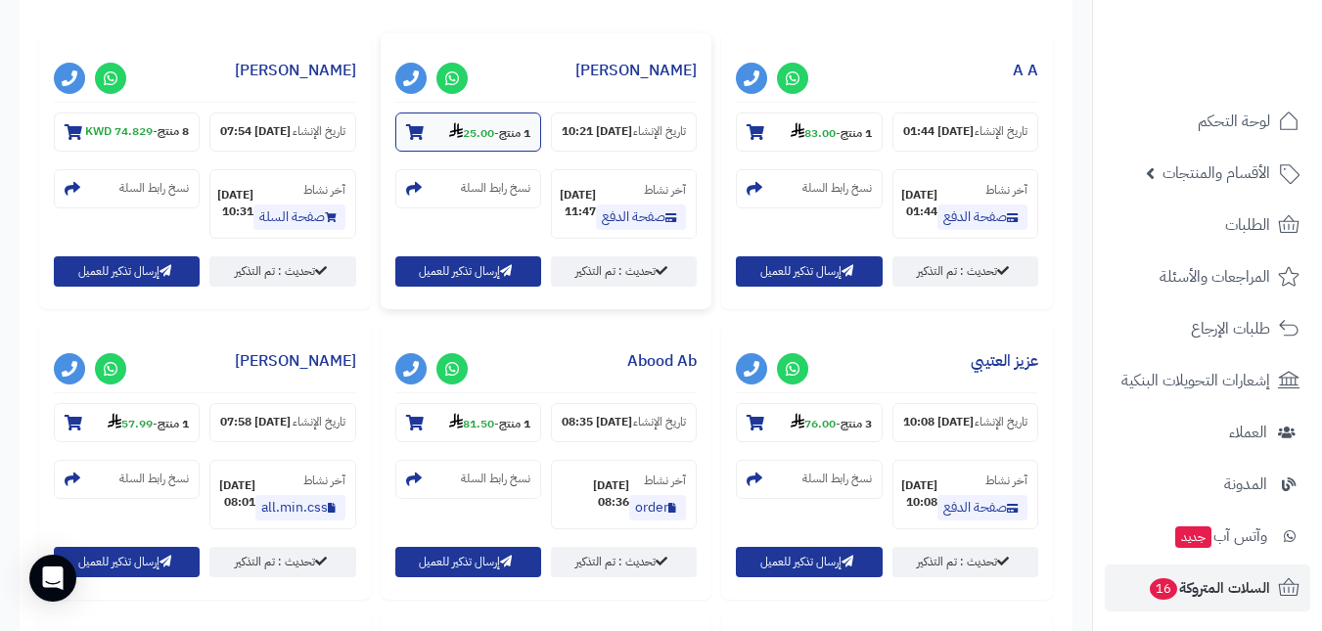
click at [501, 134] on strong "1 منتج" at bounding box center [514, 133] width 31 height 18
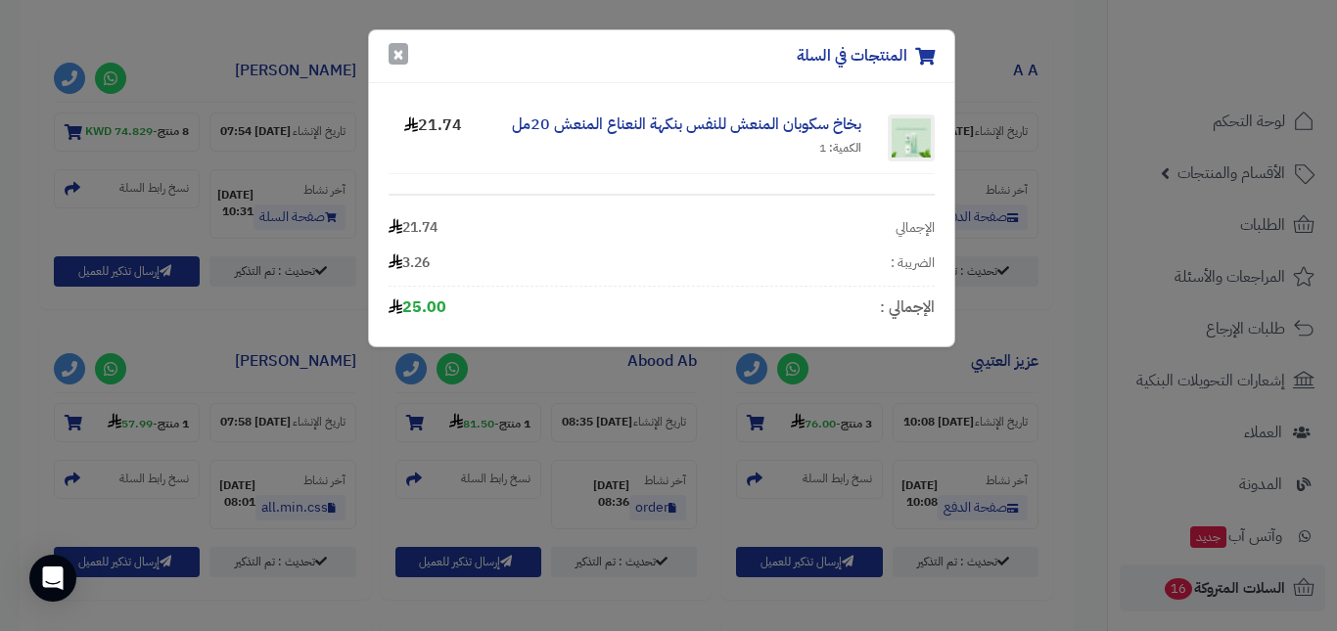
click at [394, 51] on button "×" at bounding box center [399, 54] width 20 height 22
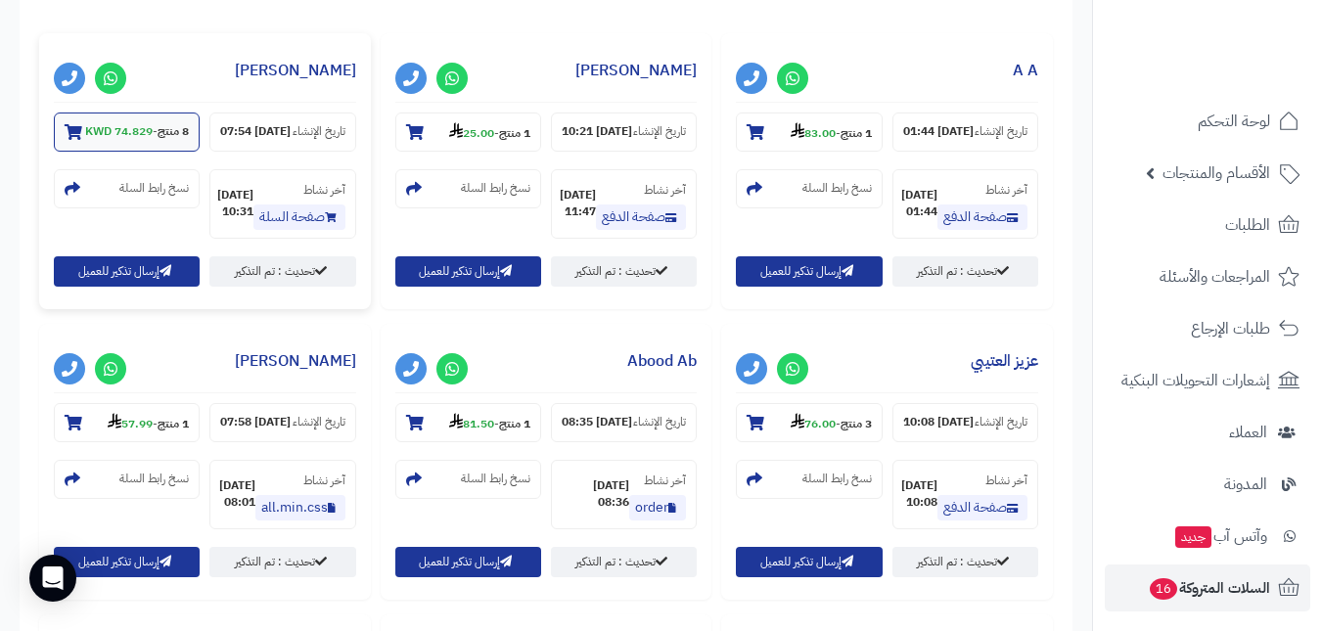
click at [156, 118] on section "8 منتج - 74.829 KWD" at bounding box center [127, 132] width 146 height 39
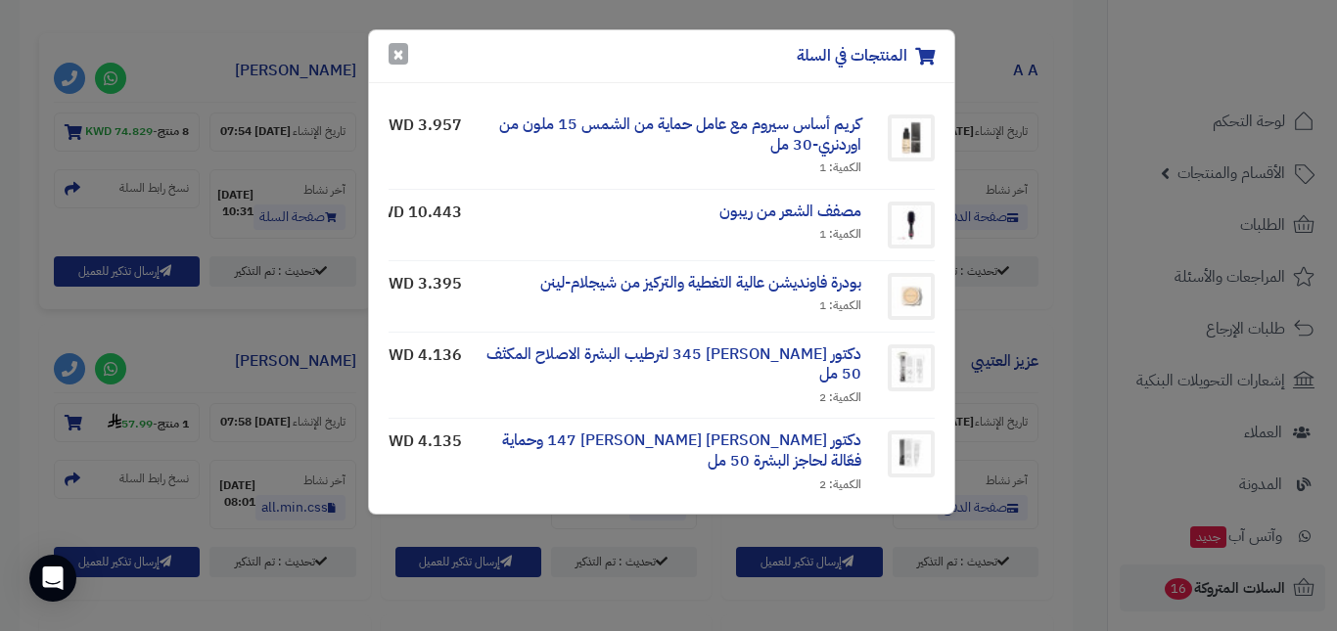
click at [401, 61] on button "×" at bounding box center [399, 54] width 20 height 22
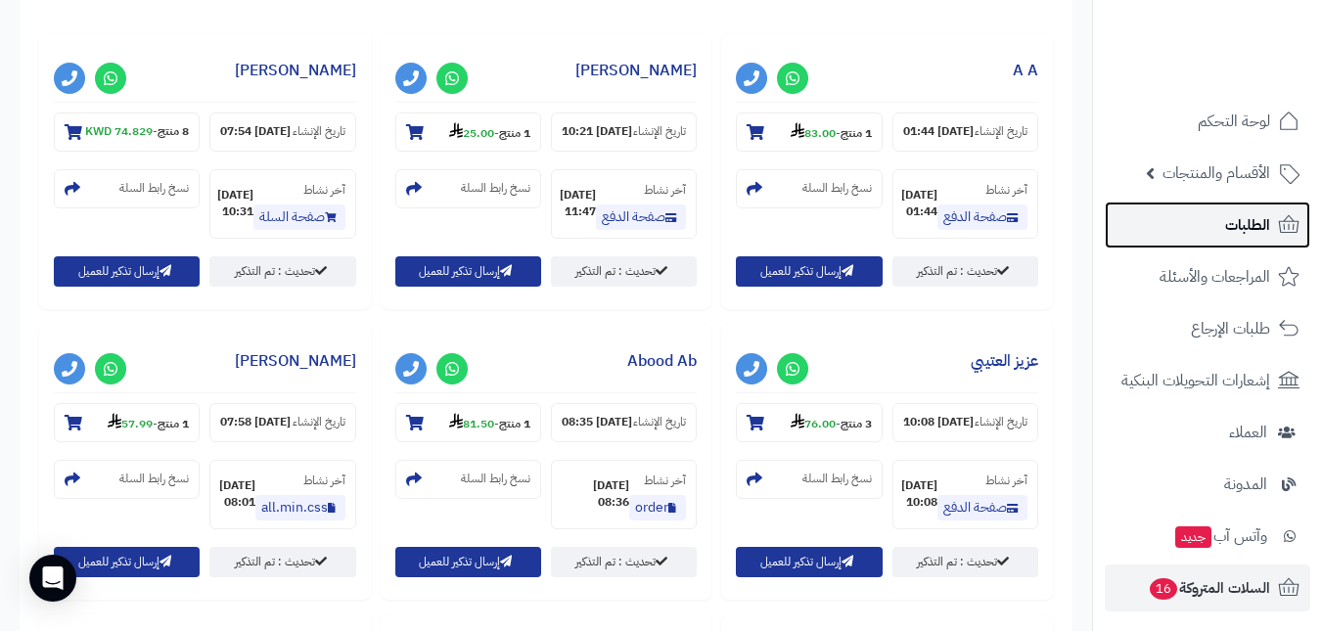
click at [1175, 227] on link "الطلبات" at bounding box center [1208, 225] width 206 height 47
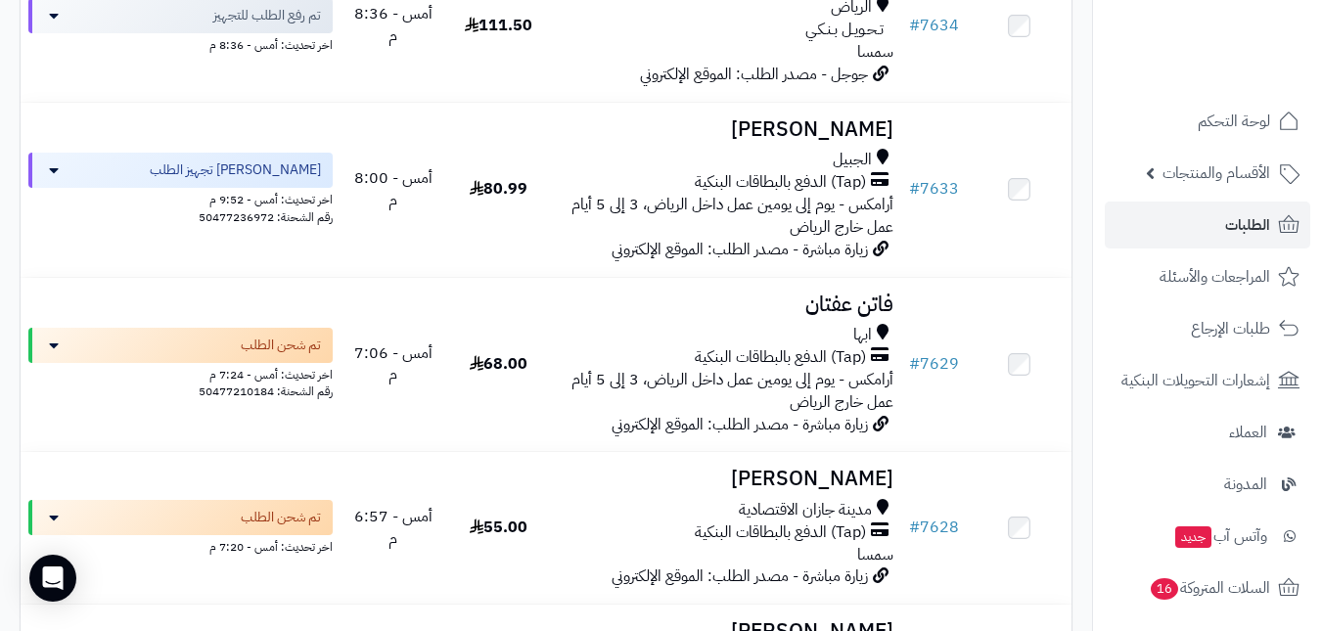
scroll to position [196, 0]
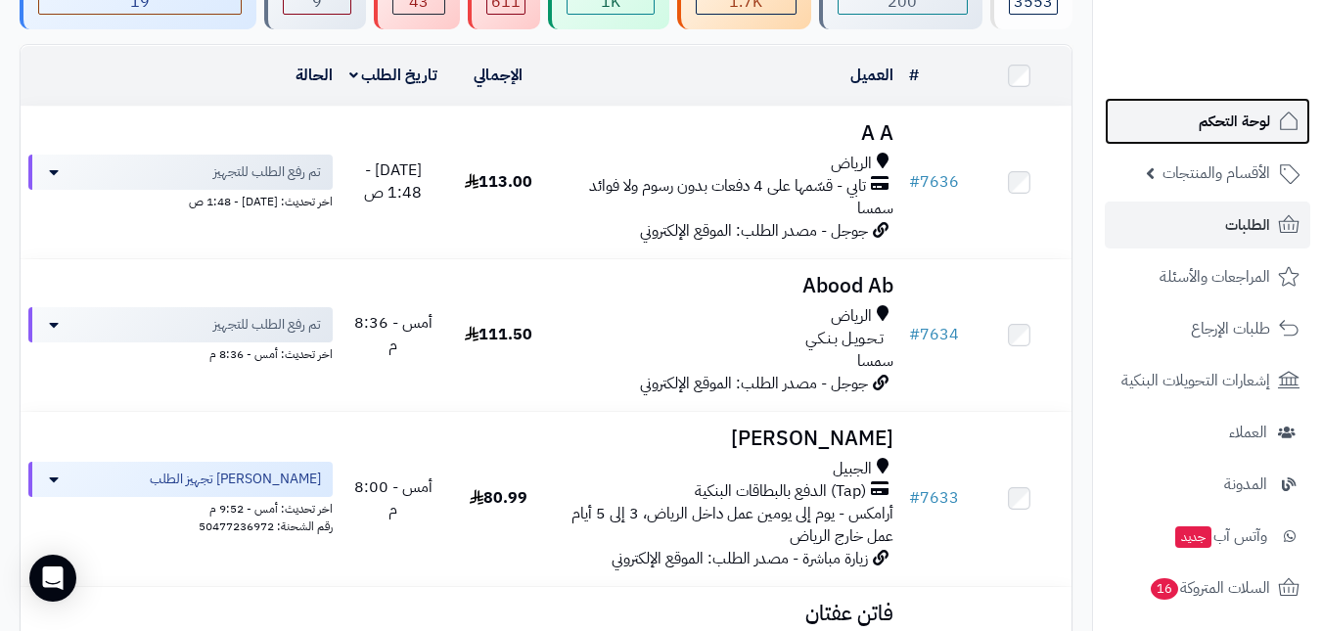
click at [1260, 118] on span "لوحة التحكم" at bounding box center [1234, 121] width 71 height 27
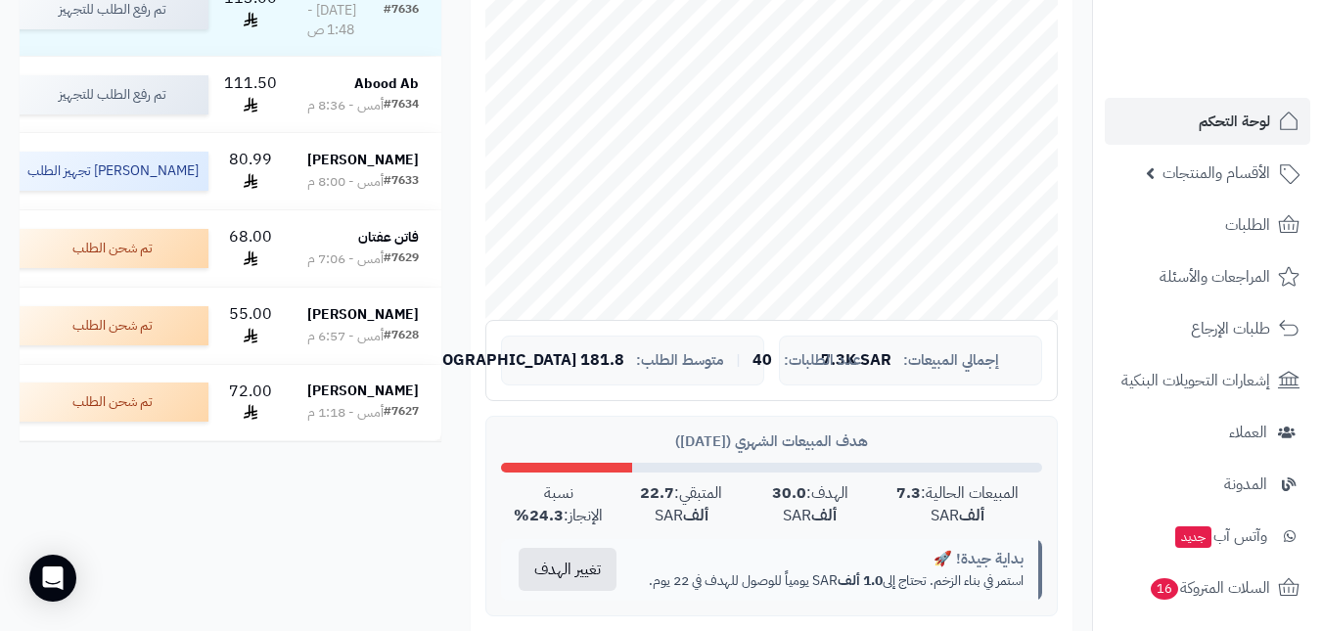
scroll to position [489, 0]
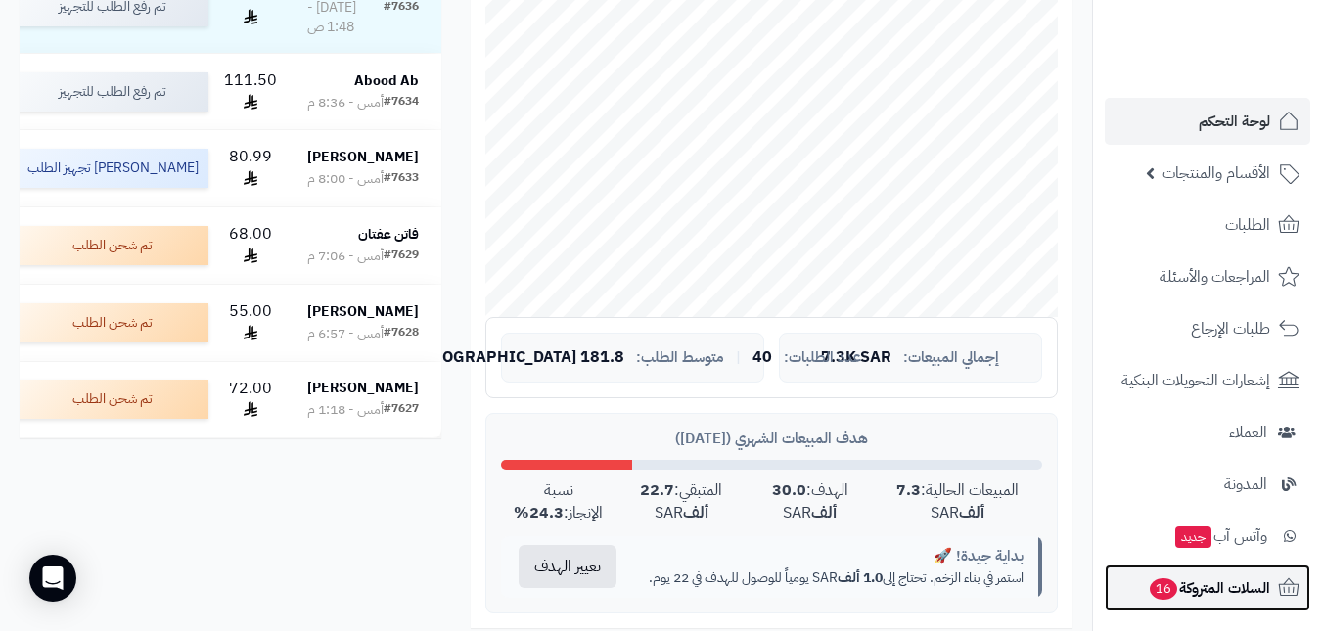
click at [1190, 596] on span "السلات المتروكة 16" at bounding box center [1209, 587] width 122 height 27
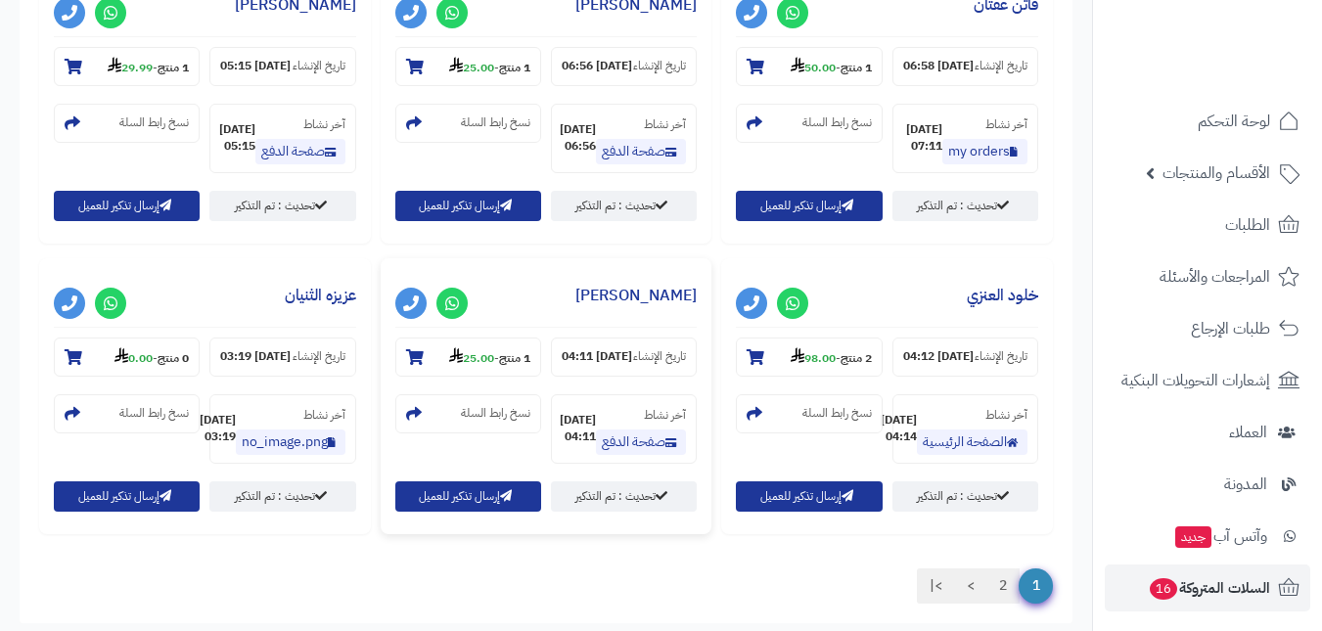
scroll to position [2004, 0]
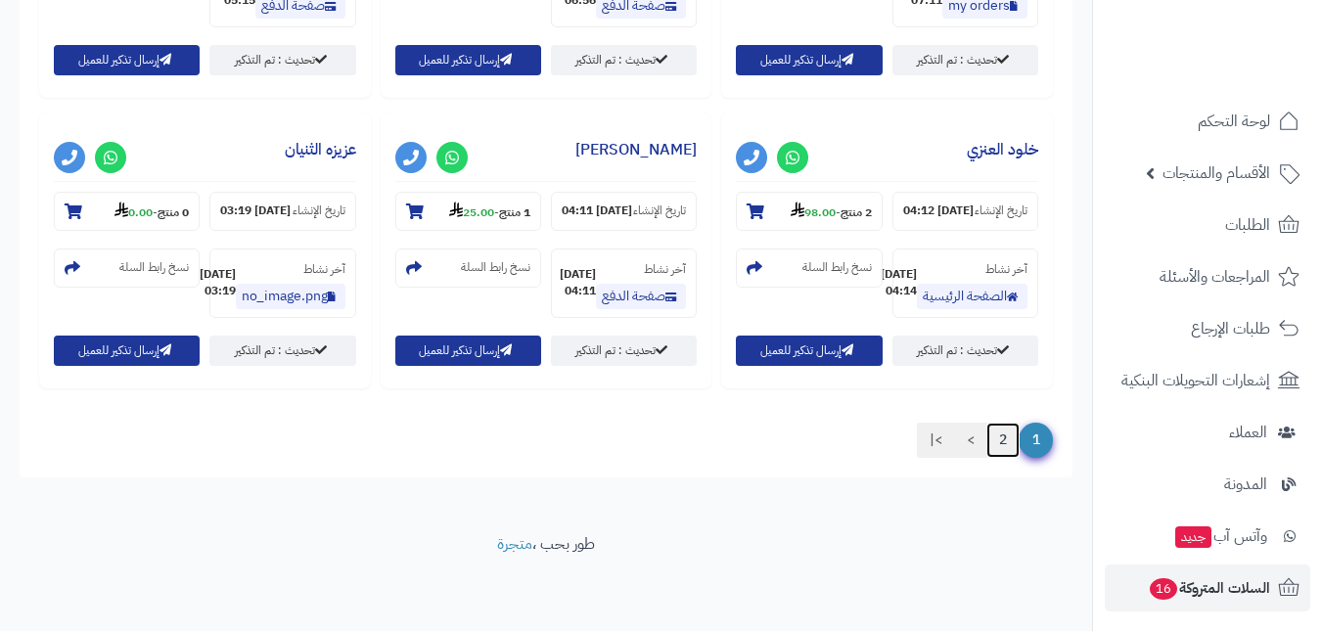
click at [1002, 449] on link "2" at bounding box center [1003, 440] width 33 height 35
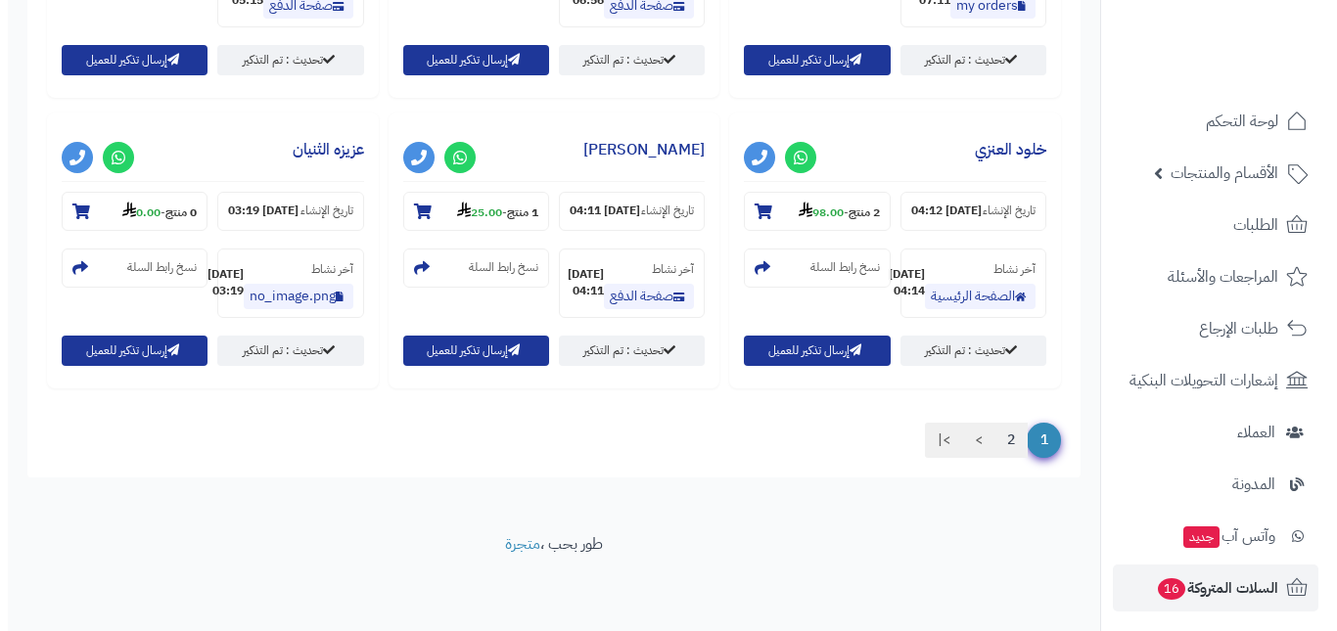
scroll to position [763, 0]
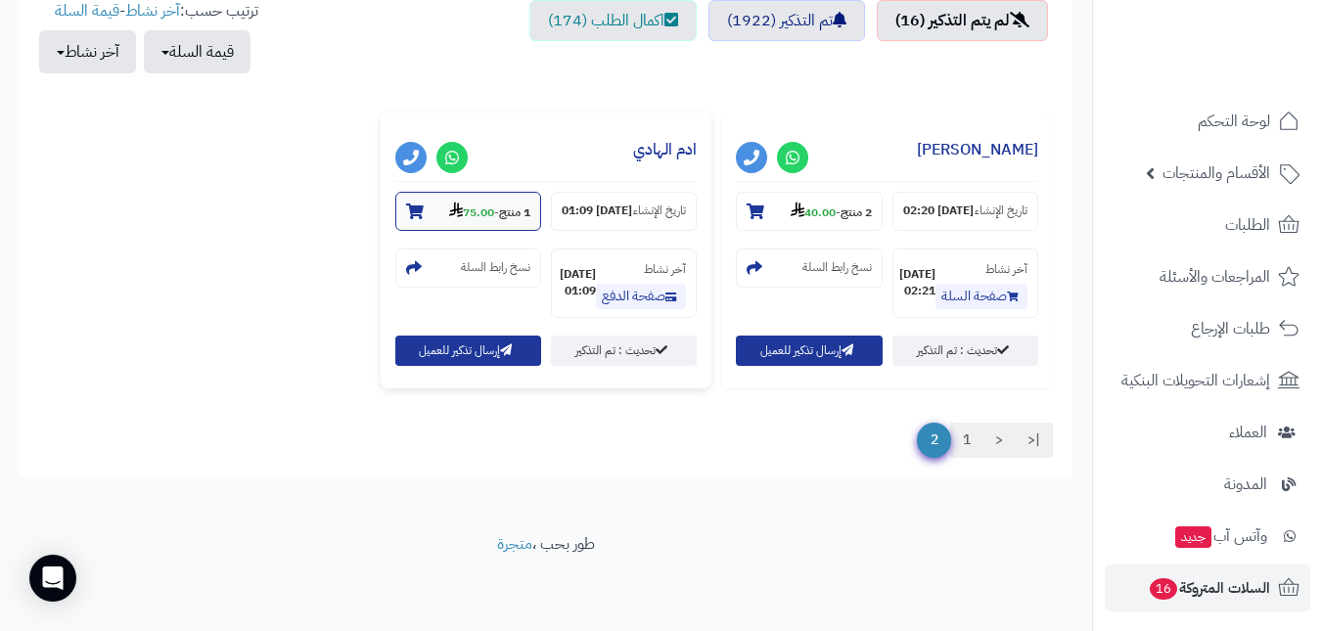
click at [474, 204] on strong "75.00" at bounding box center [471, 213] width 45 height 18
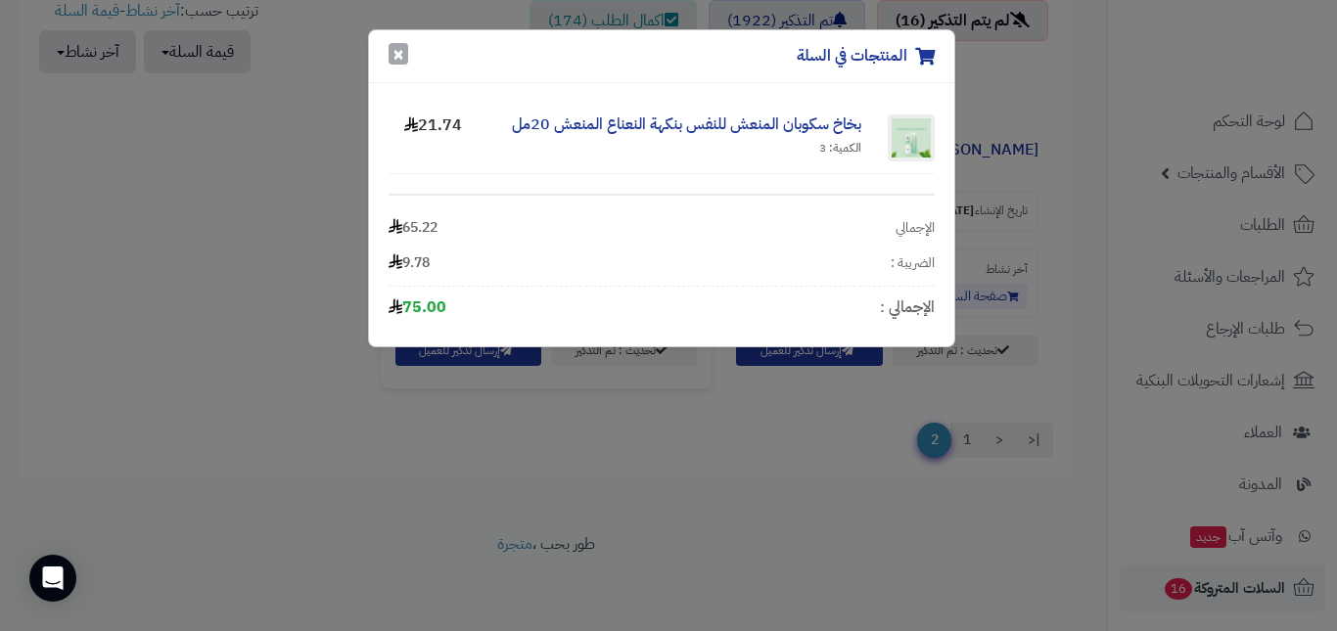
click at [399, 54] on button "×" at bounding box center [399, 54] width 20 height 22
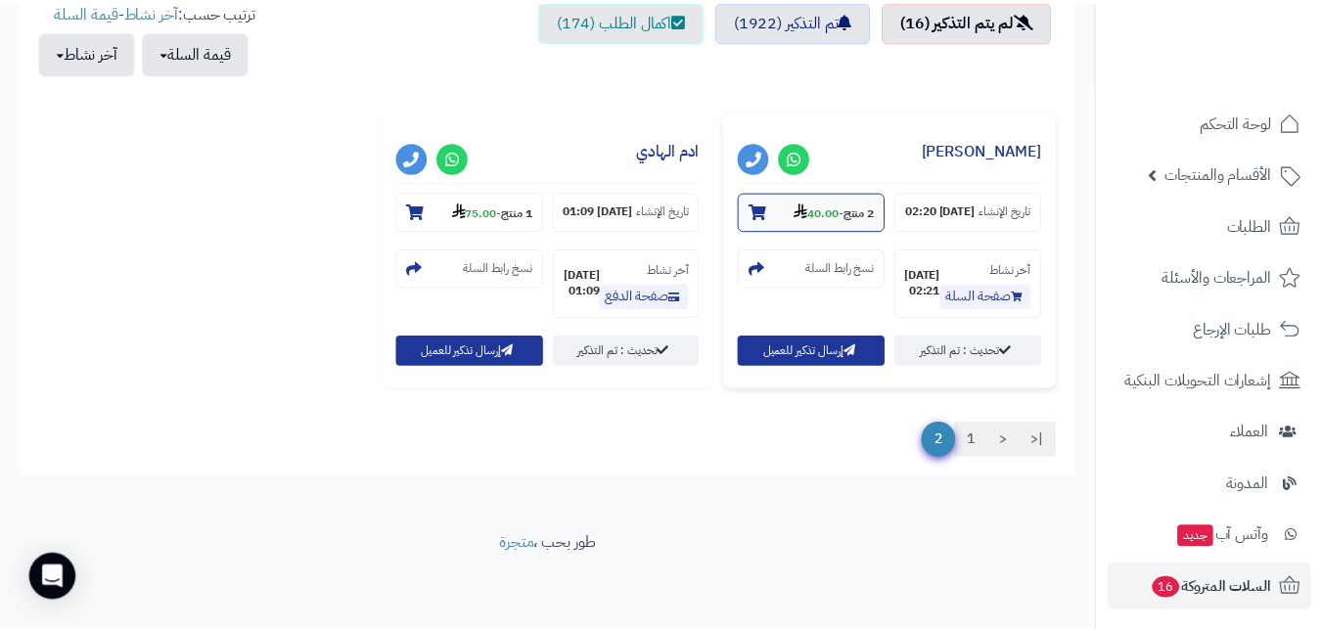
scroll to position [748, 0]
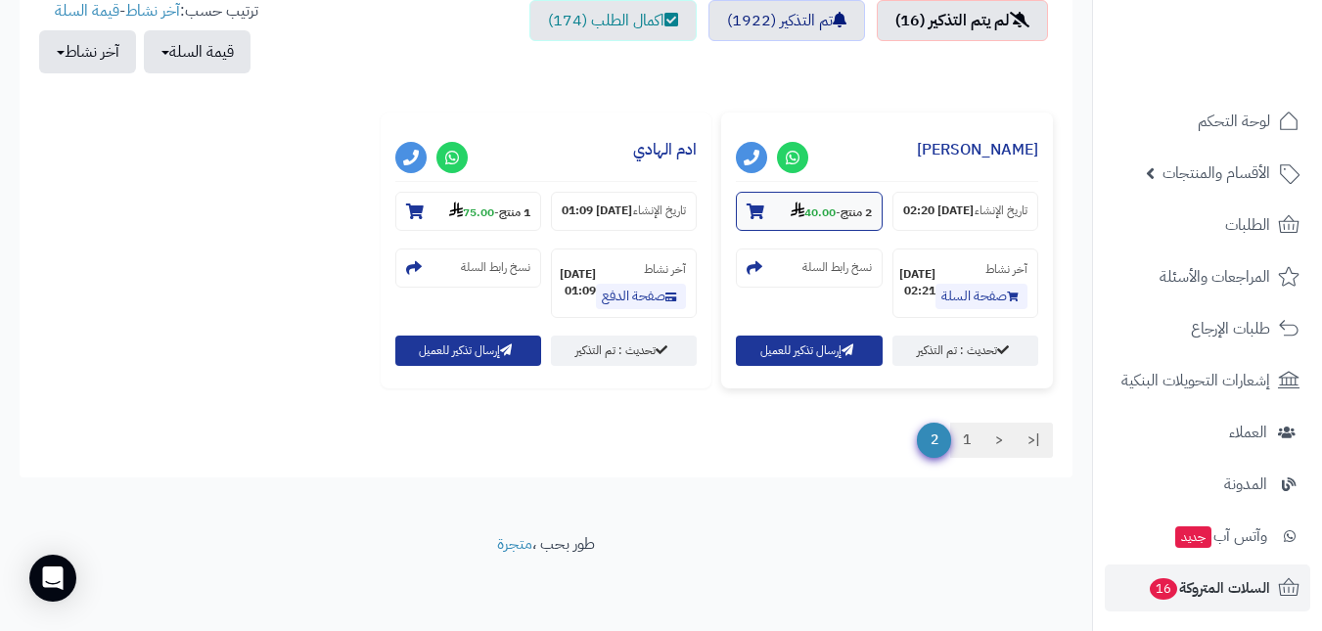
click at [833, 202] on small "2 منتج - 40.00" at bounding box center [831, 212] width 81 height 20
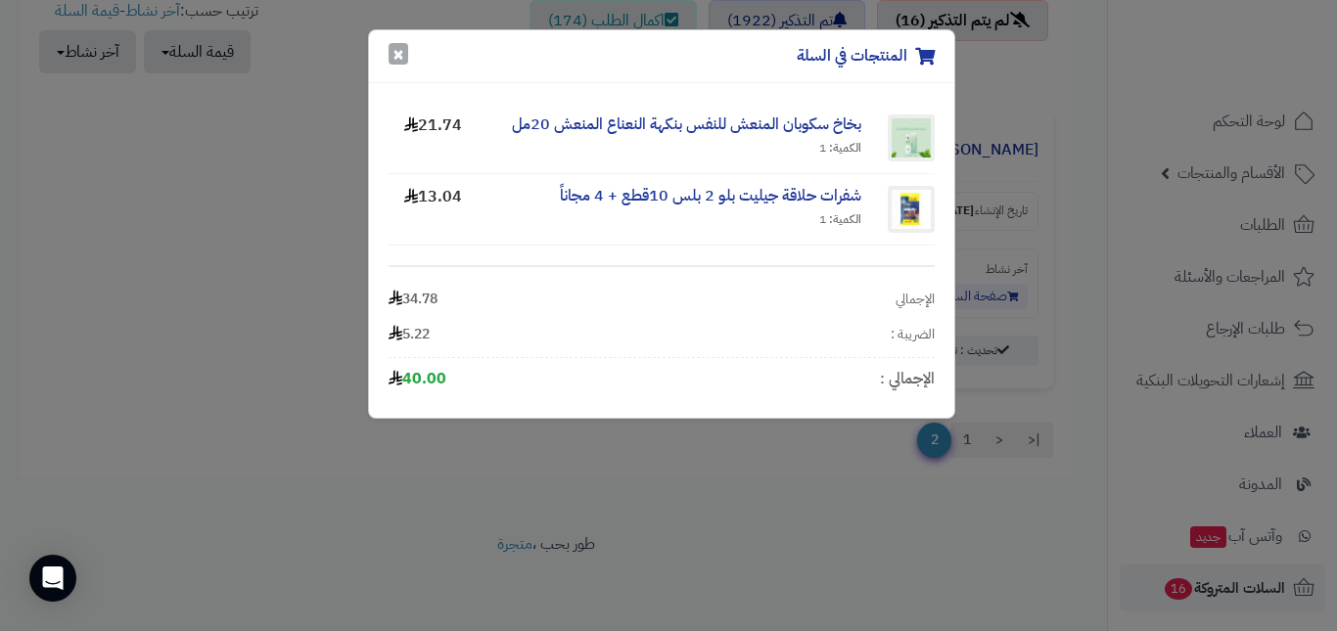
click at [401, 62] on button "×" at bounding box center [399, 54] width 20 height 22
